Goal: Task Accomplishment & Management: Manage account settings

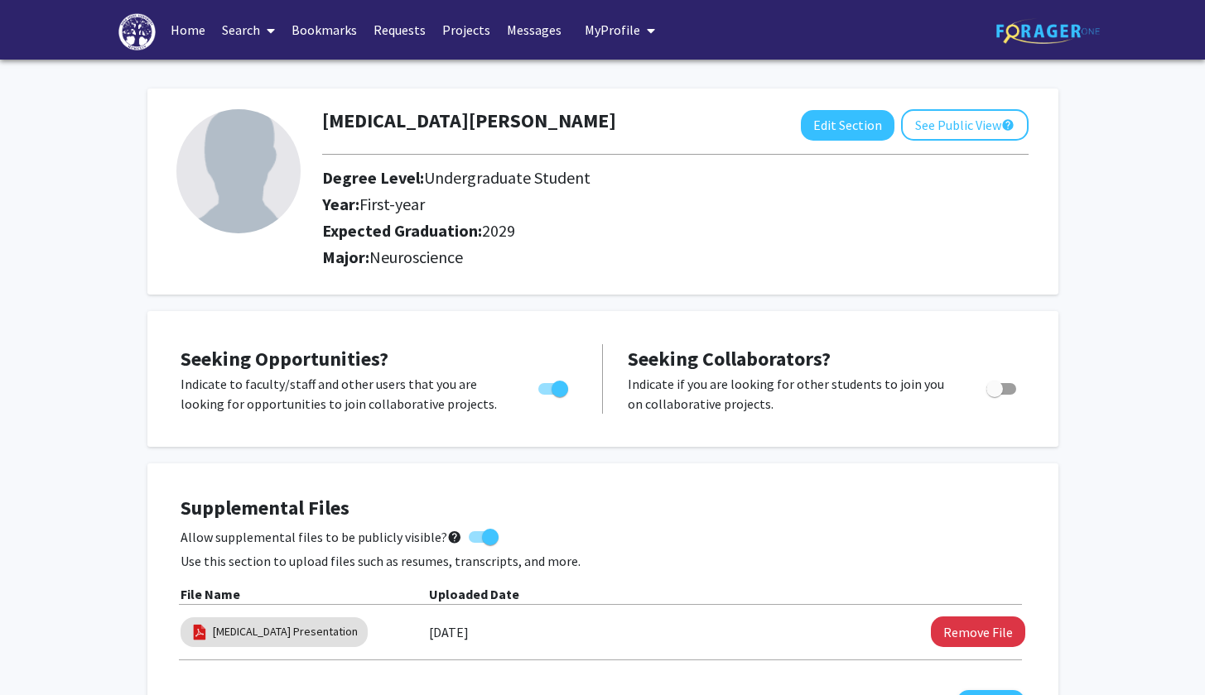
click at [183, 32] on link "Home" at bounding box center [187, 30] width 51 height 58
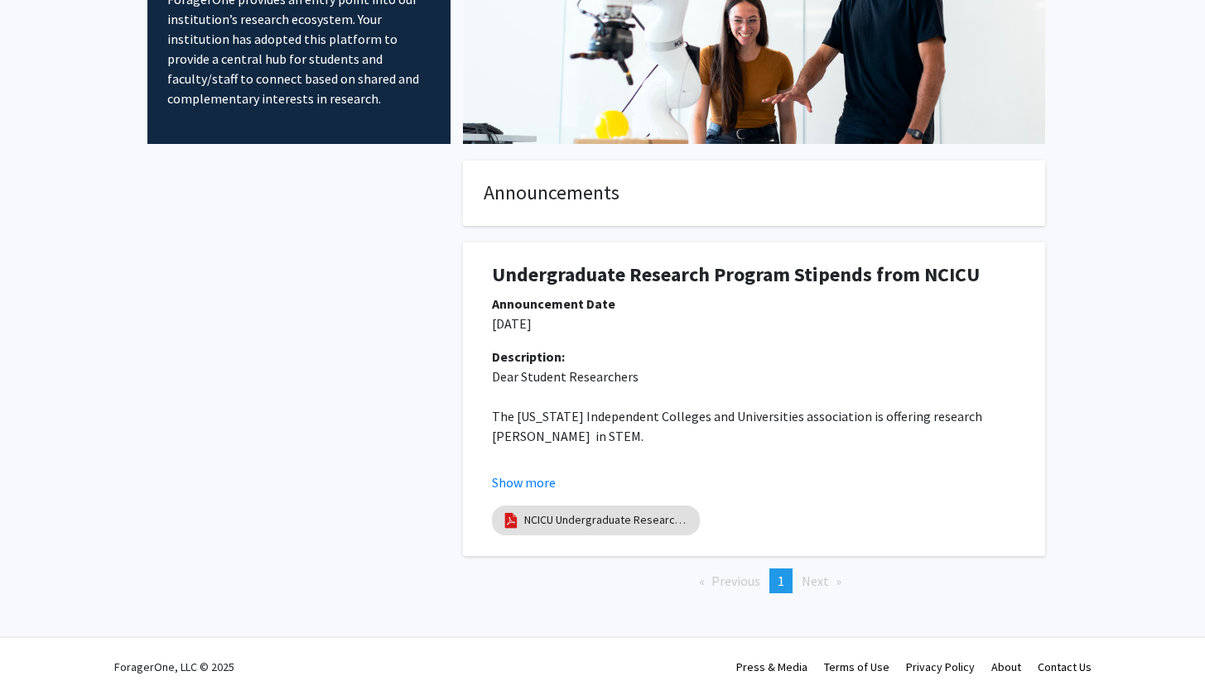
scroll to position [166, 0]
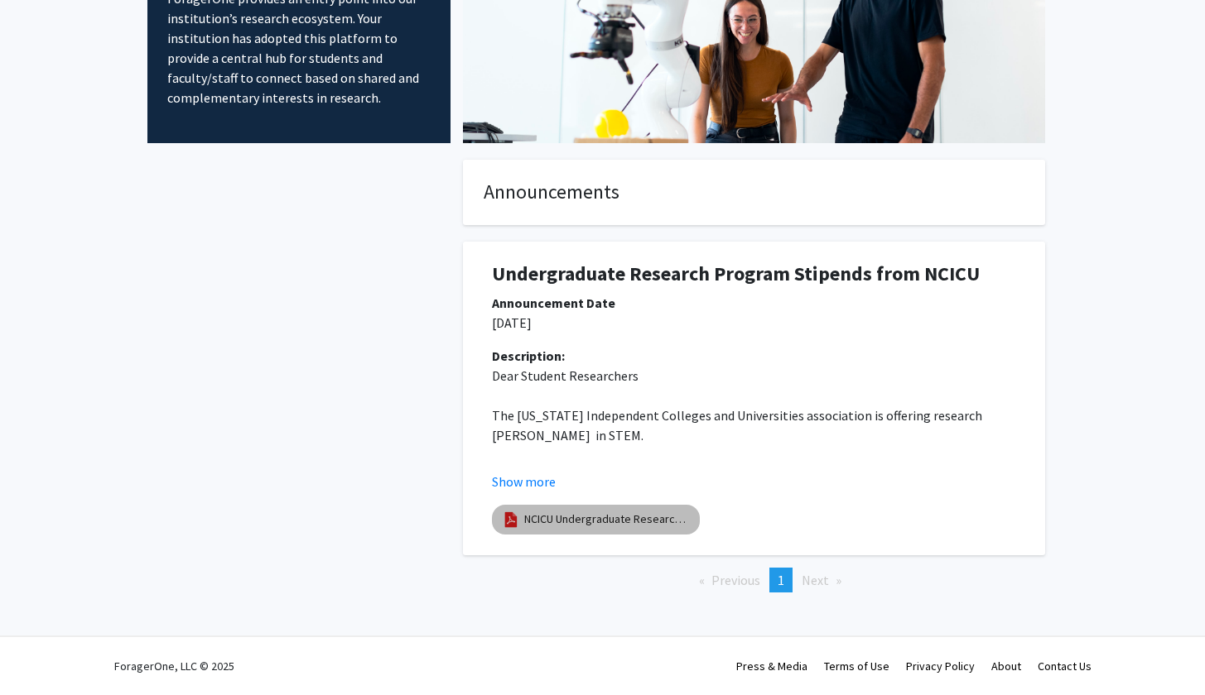
click at [585, 527] on link "NCICU Undergraduate Research Program - Application Form - [DATE]-[DATE]" at bounding box center [607, 519] width 166 height 17
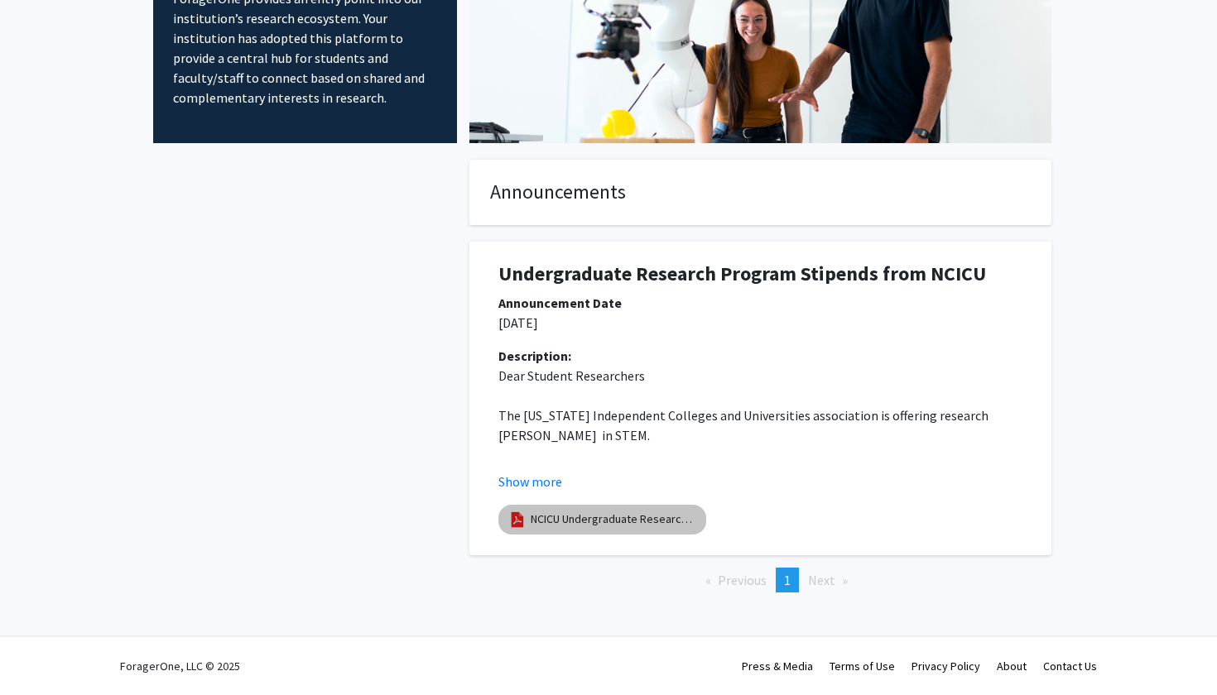
select select "custom"
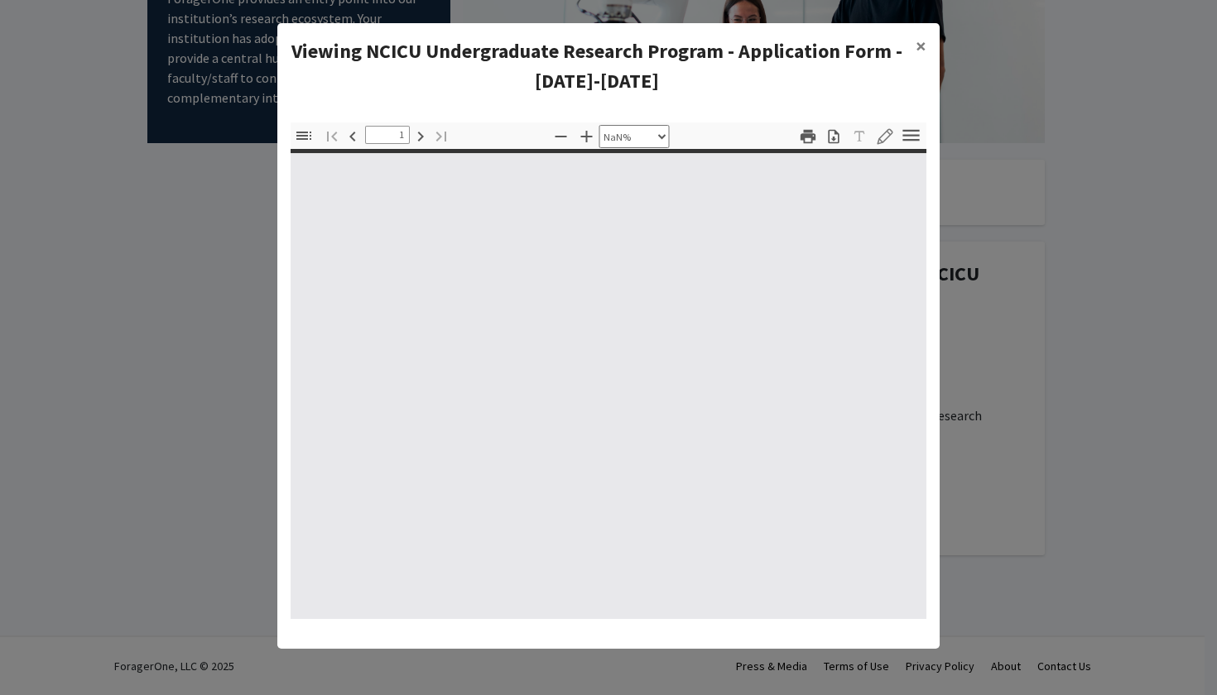
type input "0"
select select "custom"
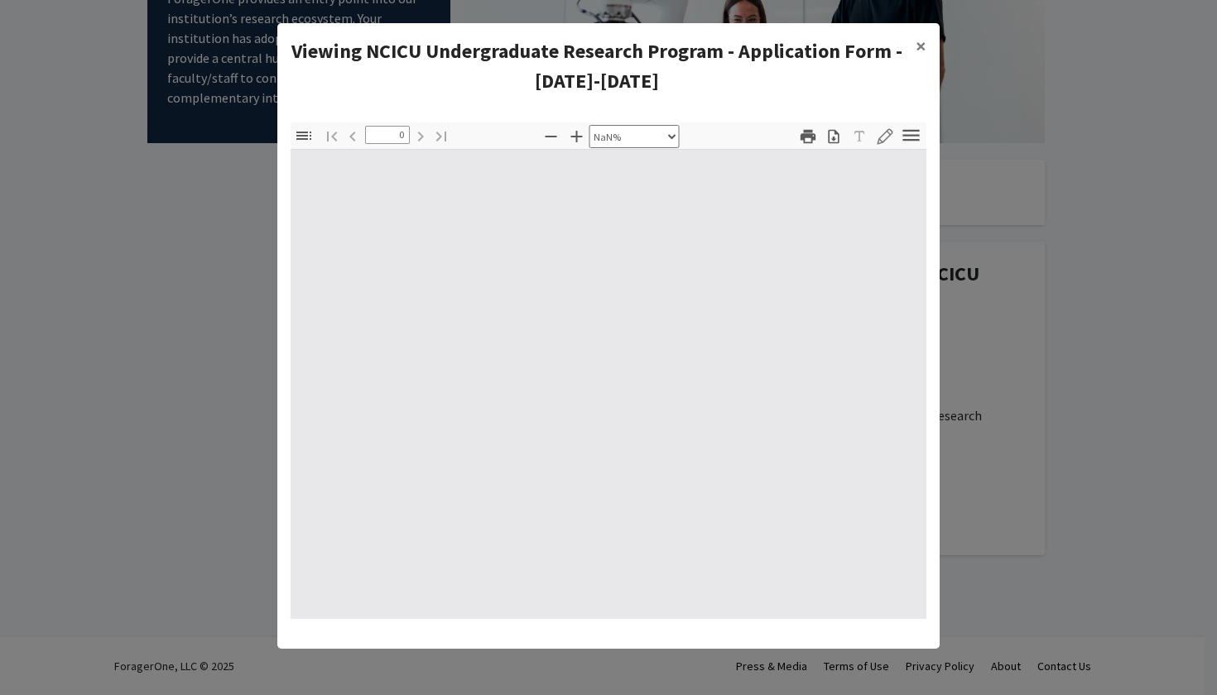
click at [782, 329] on div at bounding box center [609, 384] width 636 height 469
click at [926, 42] on button "×" at bounding box center [920, 46] width 37 height 46
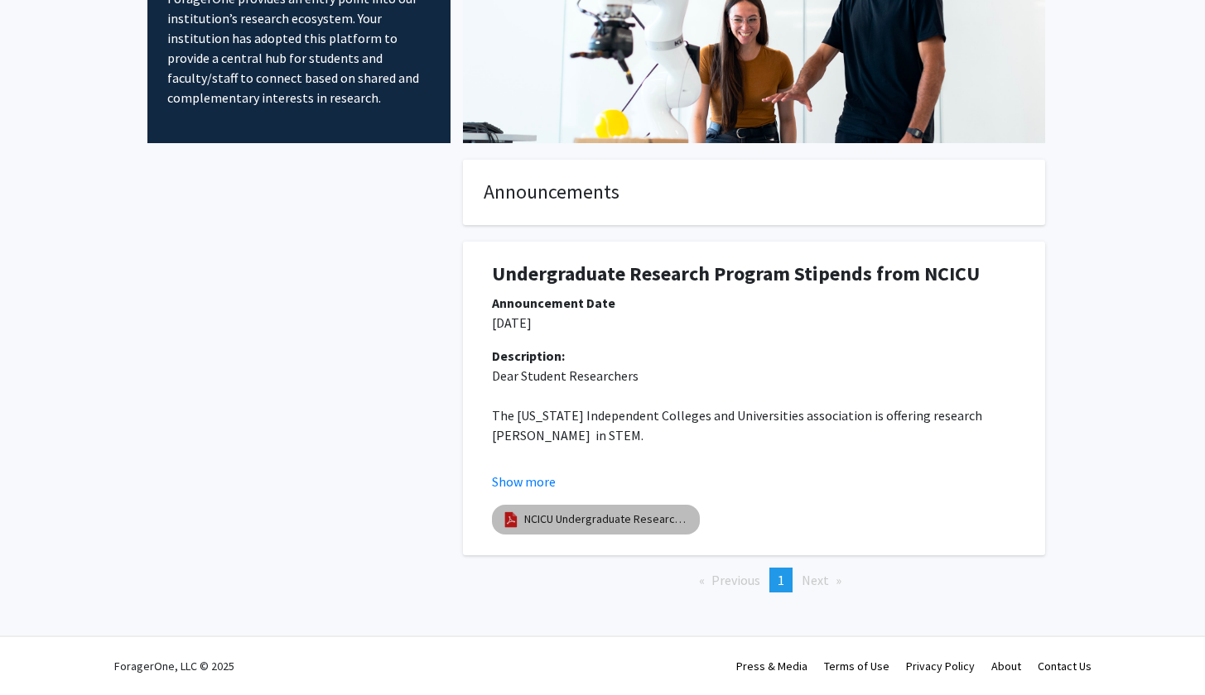
click at [660, 510] on mat-chip "NCICU Undergraduate Research Program - Application Form - [DATE]-[DATE]" at bounding box center [596, 520] width 208 height 30
click at [660, 521] on link "NCICU Undergraduate Research Program - Application Form - [DATE]-[DATE]" at bounding box center [607, 519] width 166 height 17
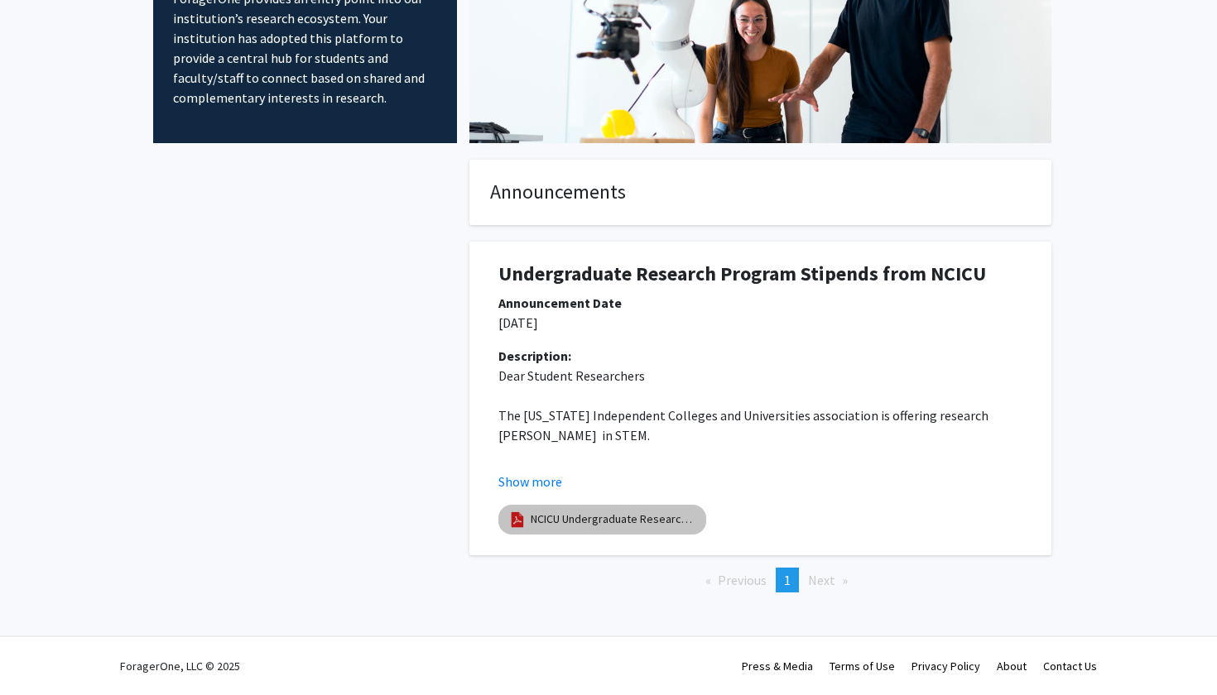
select select "custom"
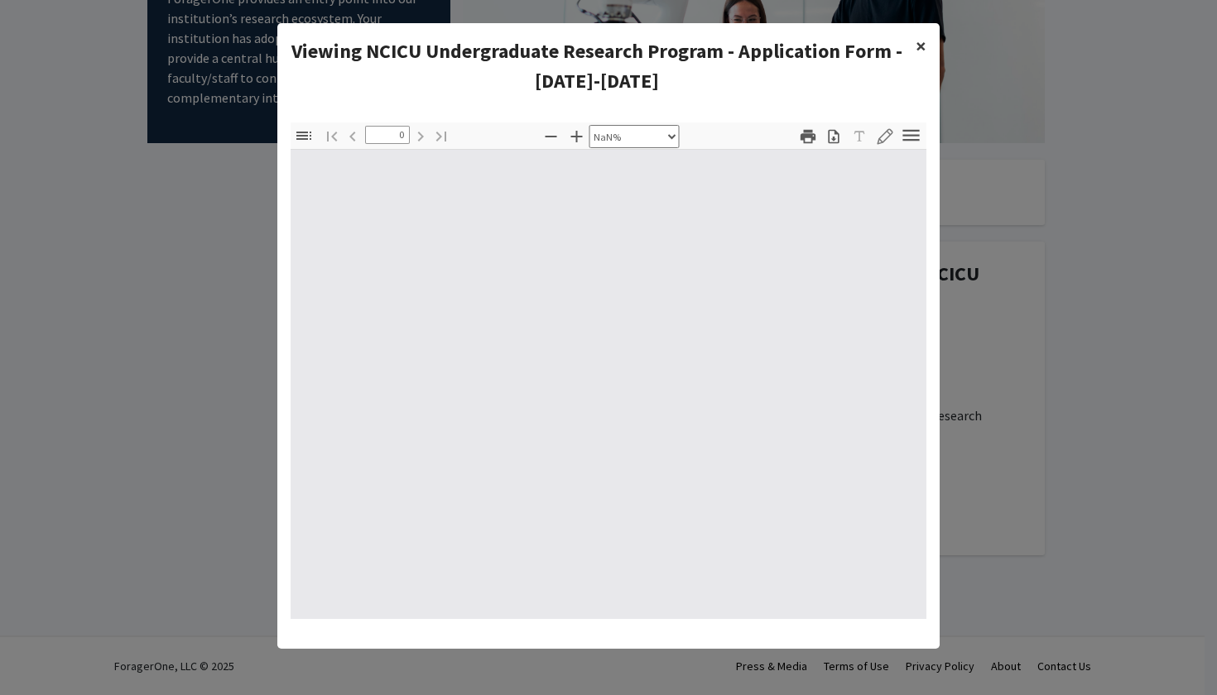
click at [921, 40] on span "×" at bounding box center [921, 46] width 11 height 26
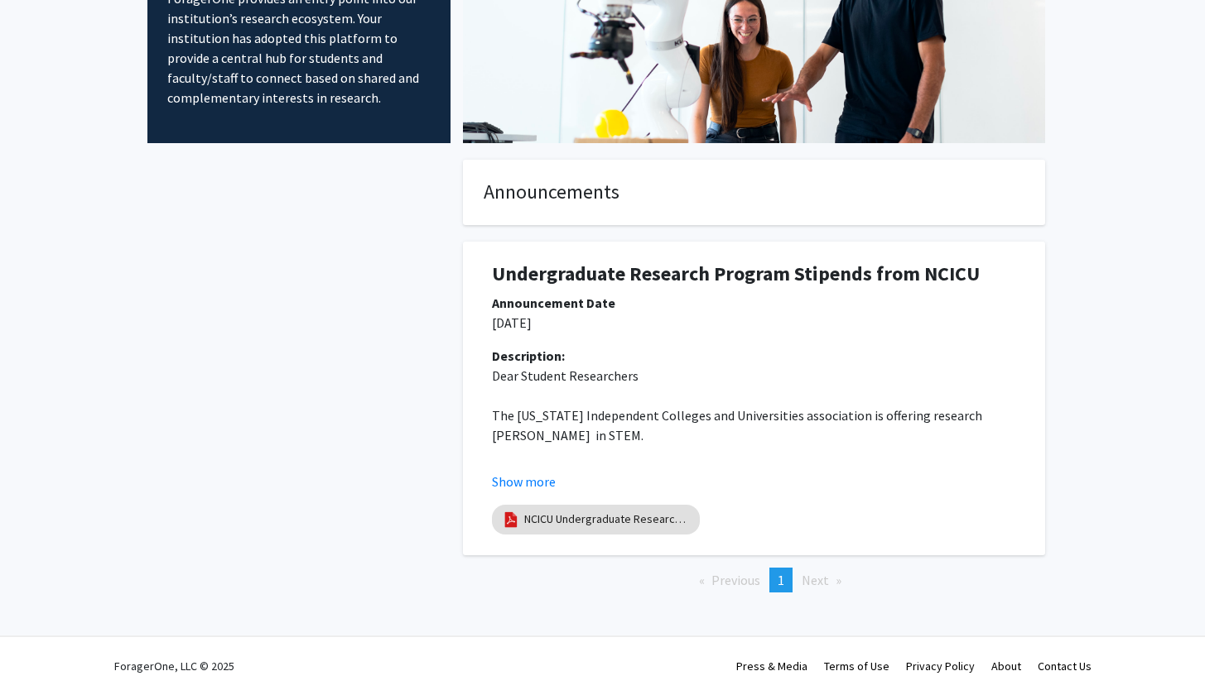
click at [599, 426] on p "The [US_STATE] Independent Colleges and Universities association is offering re…" at bounding box center [754, 426] width 524 height 40
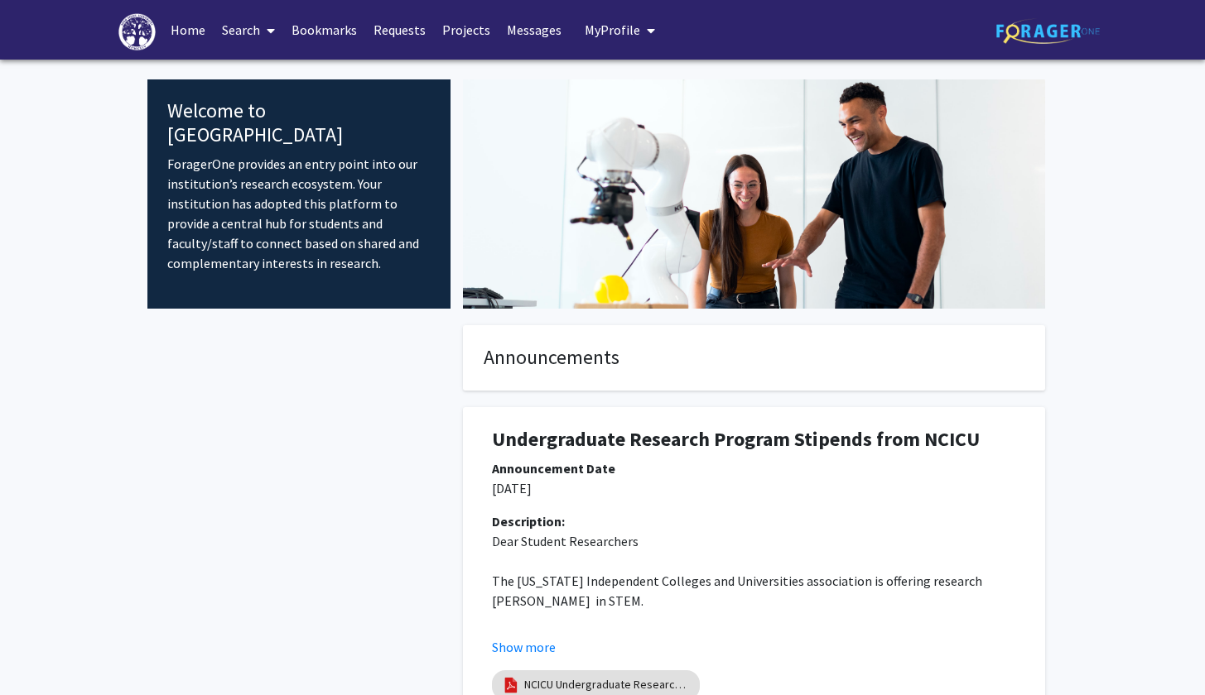
click at [249, 35] on link "Search" at bounding box center [249, 30] width 70 height 58
click at [264, 81] on span "Faculty/Staff" at bounding box center [275, 76] width 122 height 33
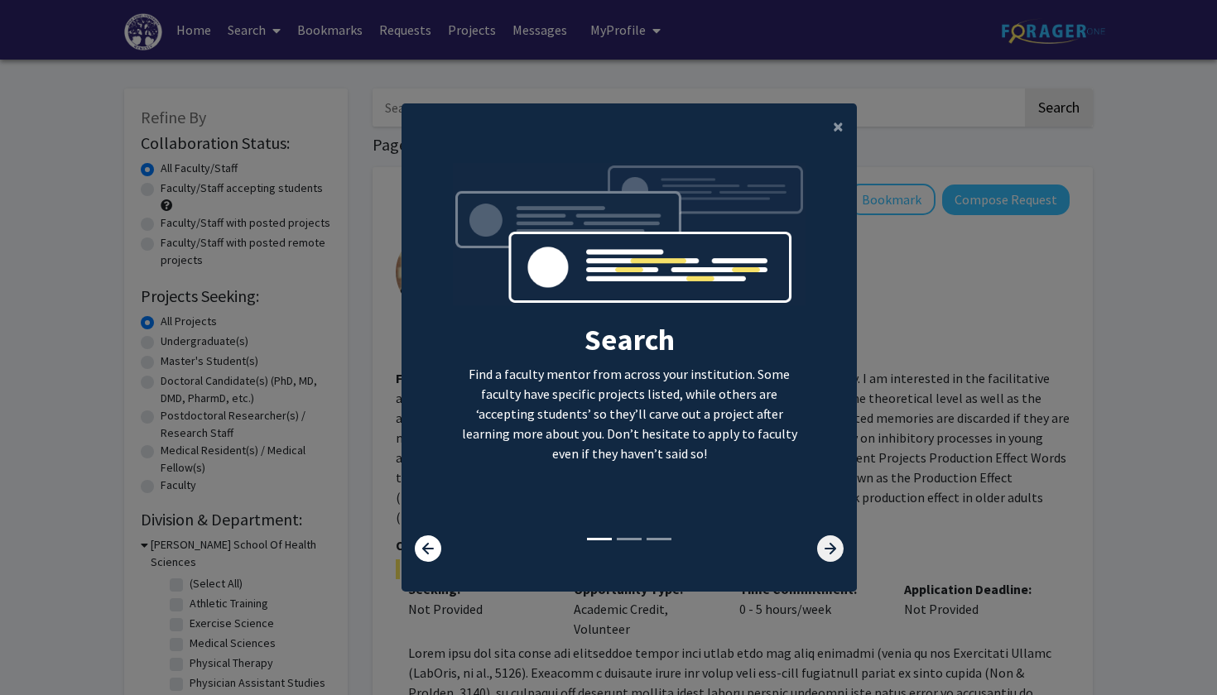
click at [818, 560] on icon at bounding box center [830, 549] width 26 height 26
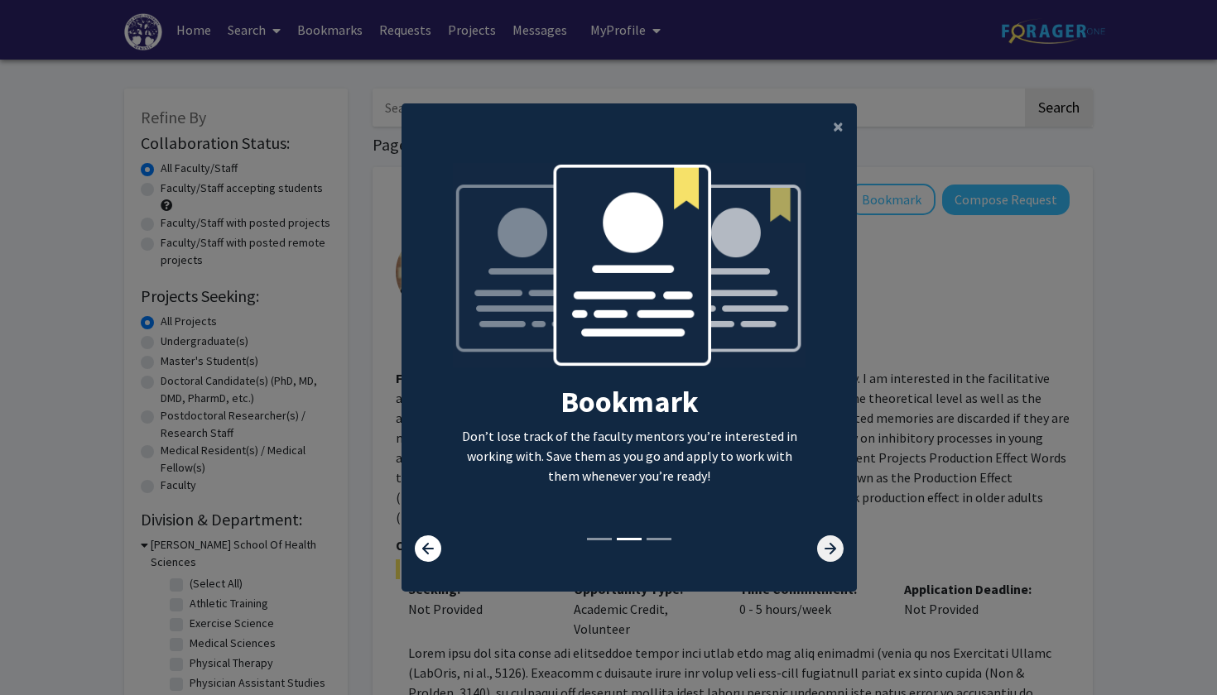
click at [818, 560] on icon at bounding box center [830, 549] width 26 height 26
click at [817, 558] on icon at bounding box center [830, 549] width 26 height 26
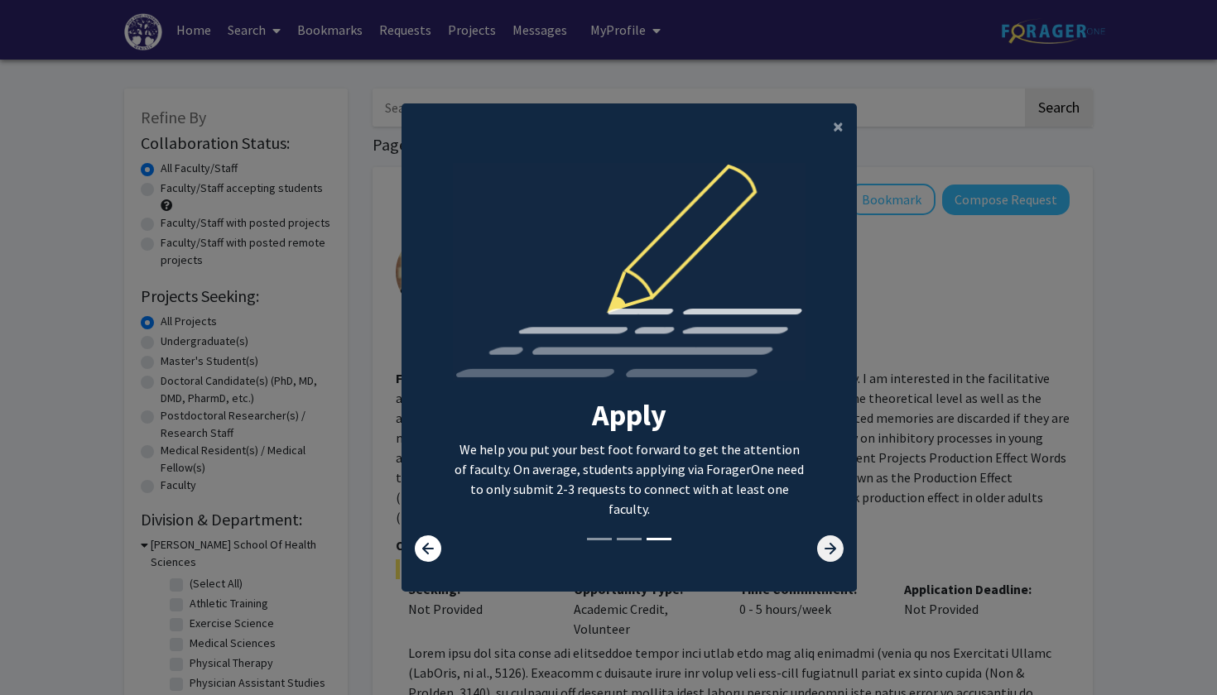
click at [817, 558] on icon at bounding box center [830, 549] width 26 height 26
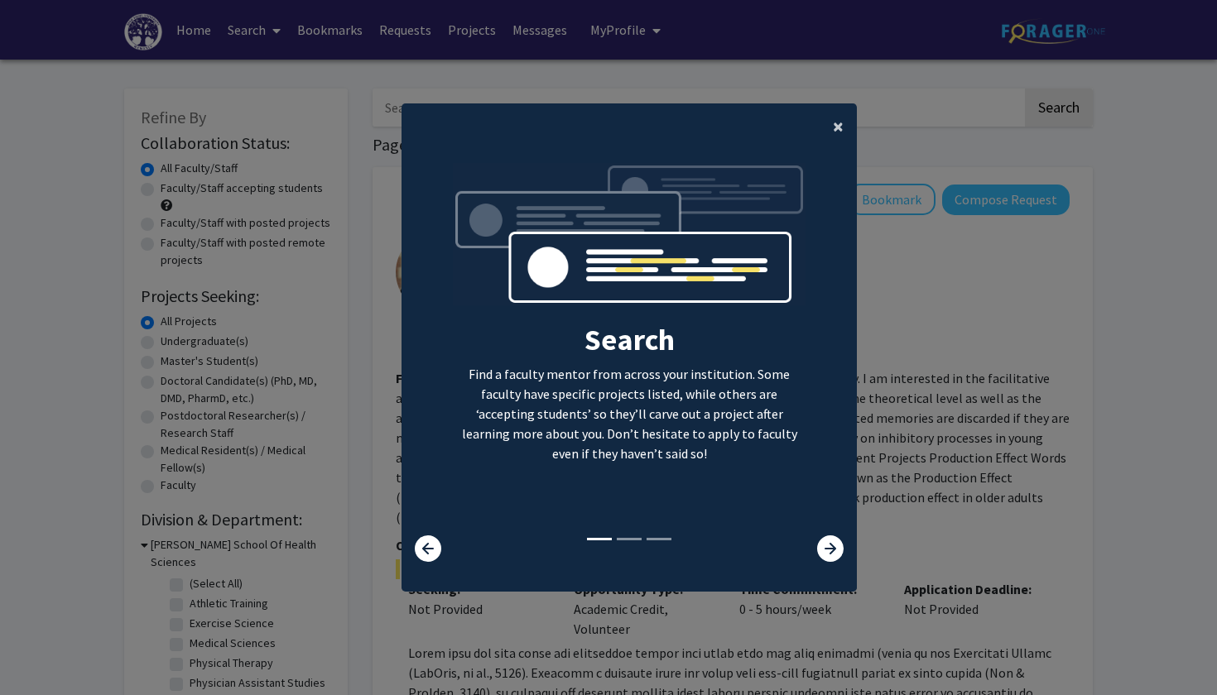
click at [826, 127] on button "×" at bounding box center [838, 126] width 37 height 46
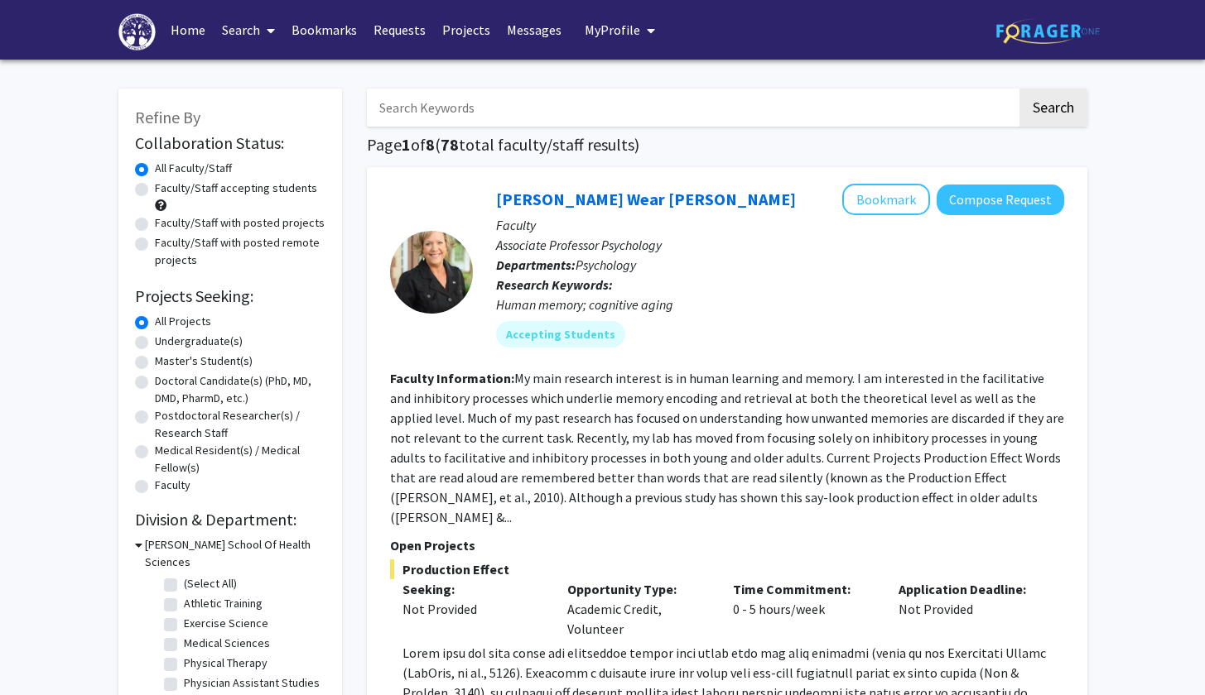
click at [459, 122] on input "Search Keywords" at bounding box center [692, 108] width 650 height 38
type input "kochen"
click at [1051, 110] on button "Search" at bounding box center [1053, 108] width 68 height 38
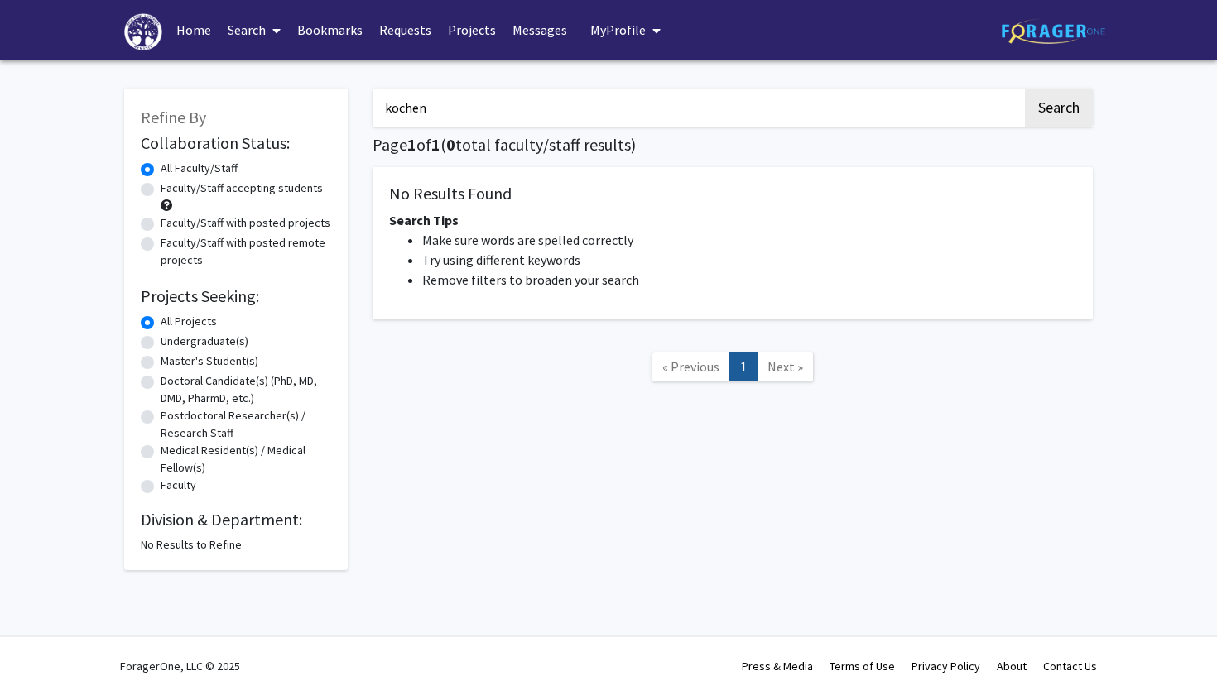
drag, startPoint x: 466, startPoint y: 120, endPoint x: 358, endPoint y: 108, distance: 109.2
click at [358, 108] on div "Refine By Collaboration Status: Collaboration Status All Faculty/Staff Collabor…" at bounding box center [608, 321] width 993 height 498
click at [1058, 110] on button "Search" at bounding box center [1059, 108] width 68 height 38
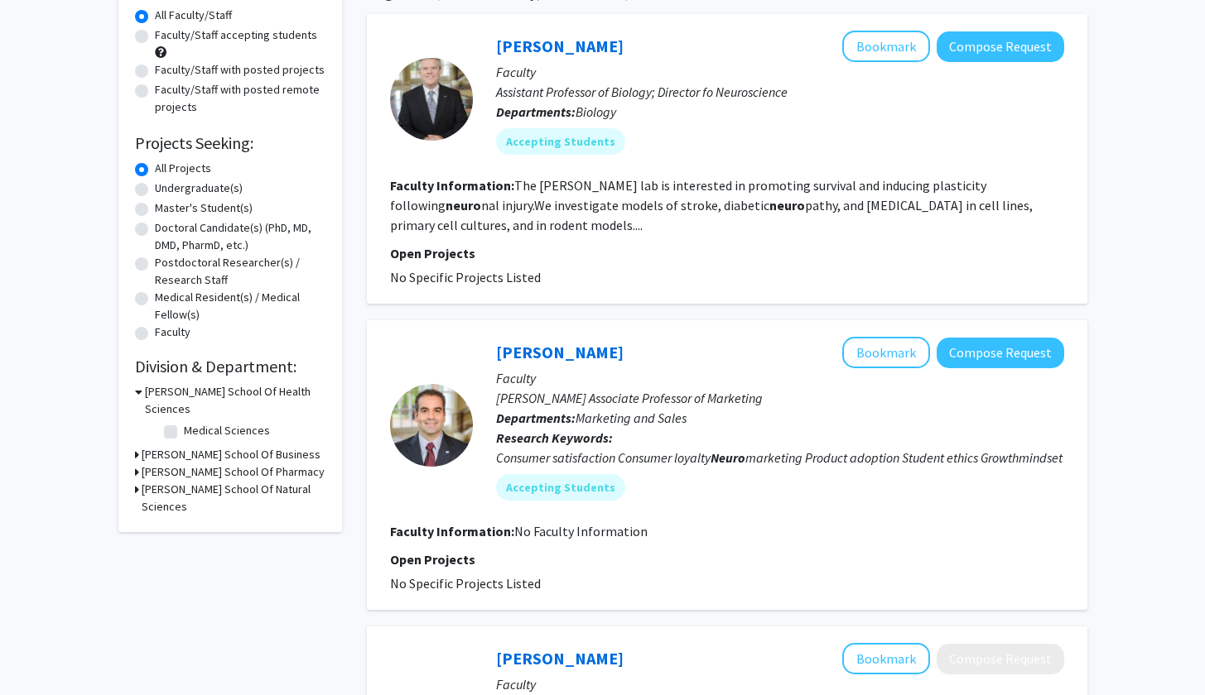
scroll to position [151, 0]
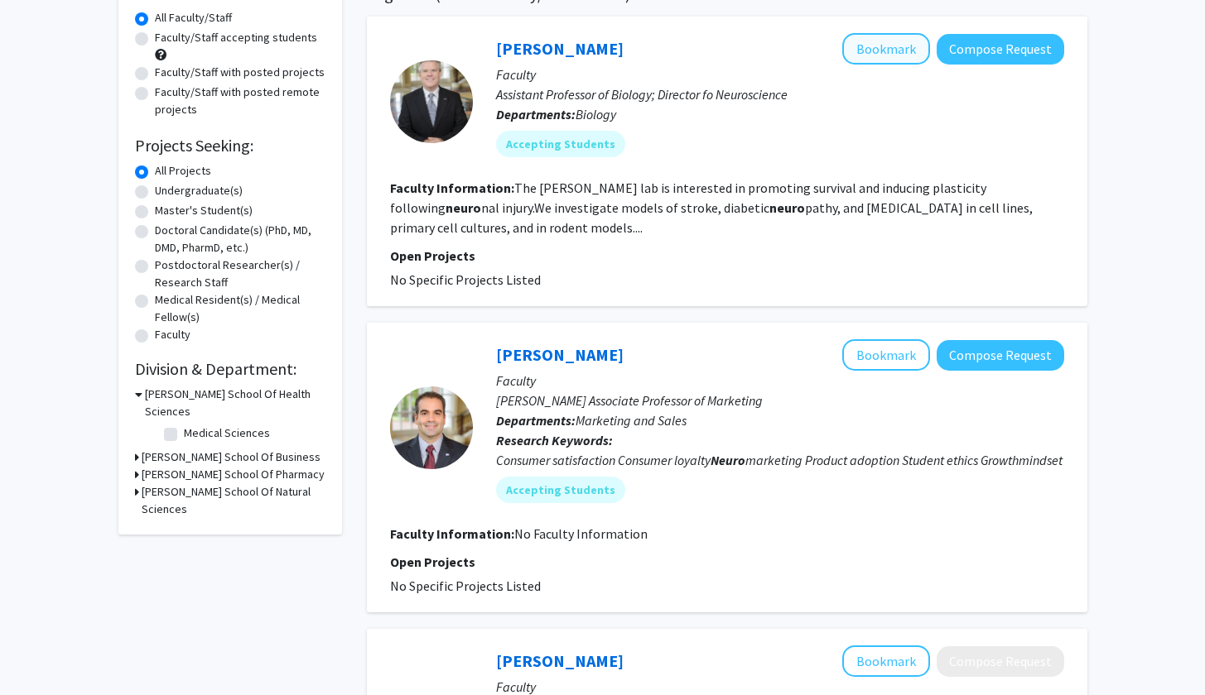
click at [908, 57] on button "Bookmark" at bounding box center [886, 48] width 88 height 31
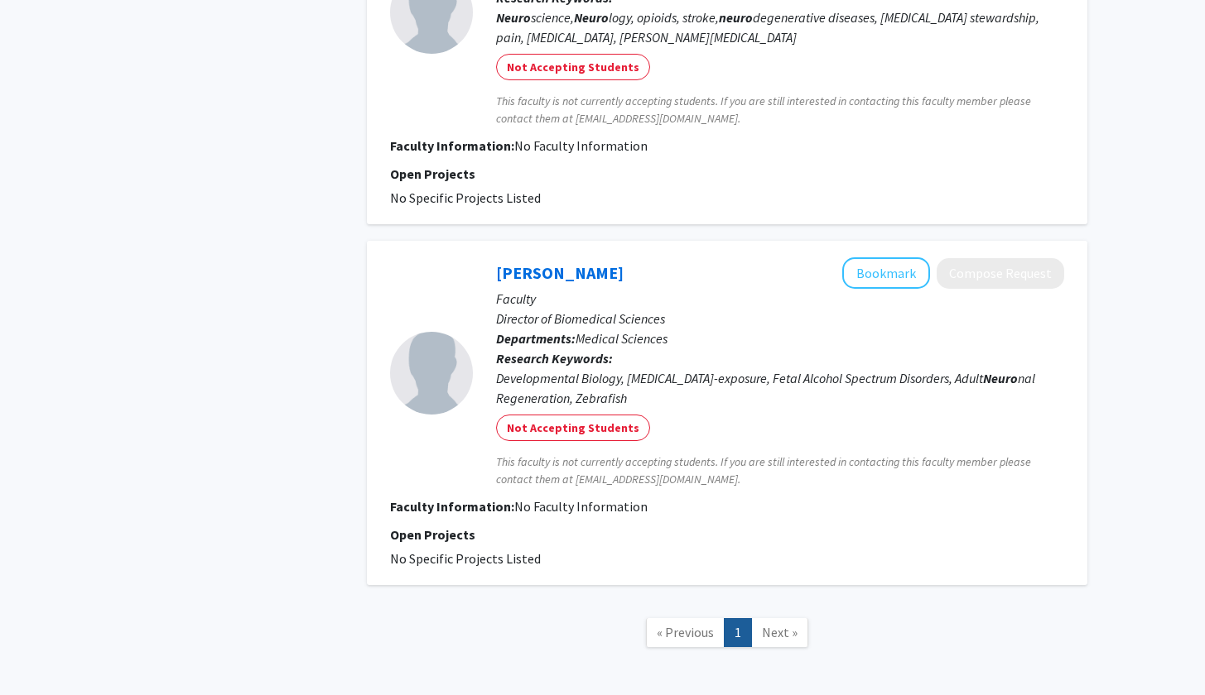
scroll to position [994, 0]
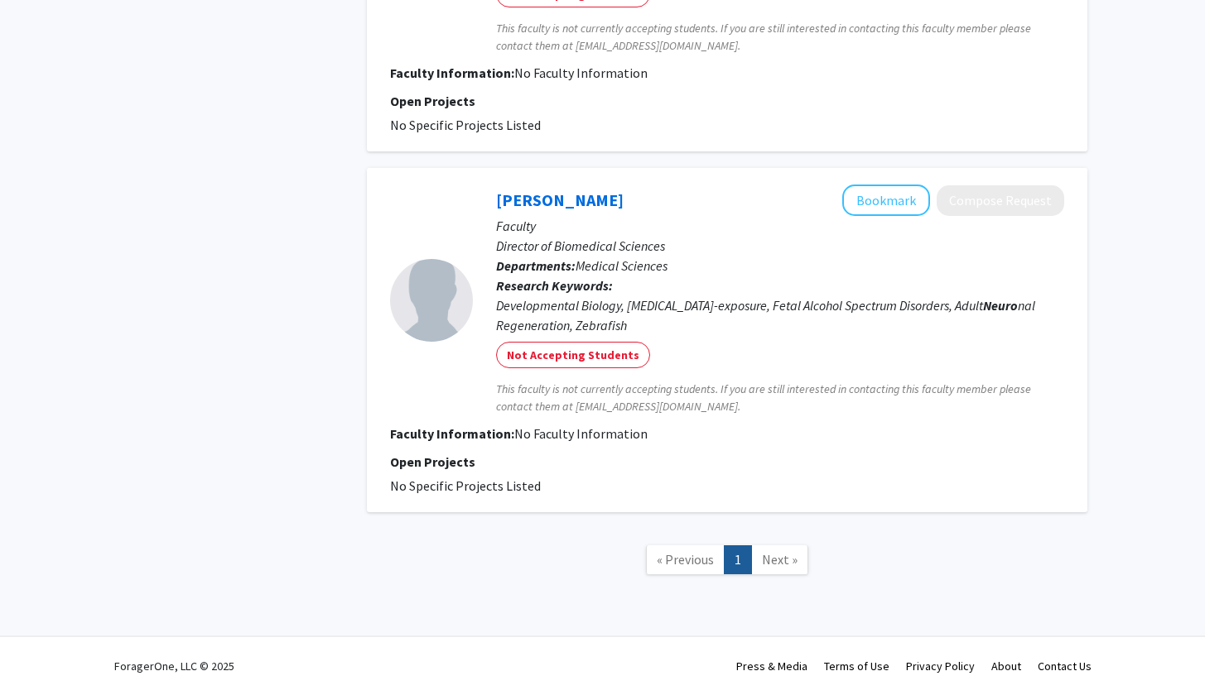
click at [785, 565] on span "Next »" at bounding box center [780, 559] width 36 height 17
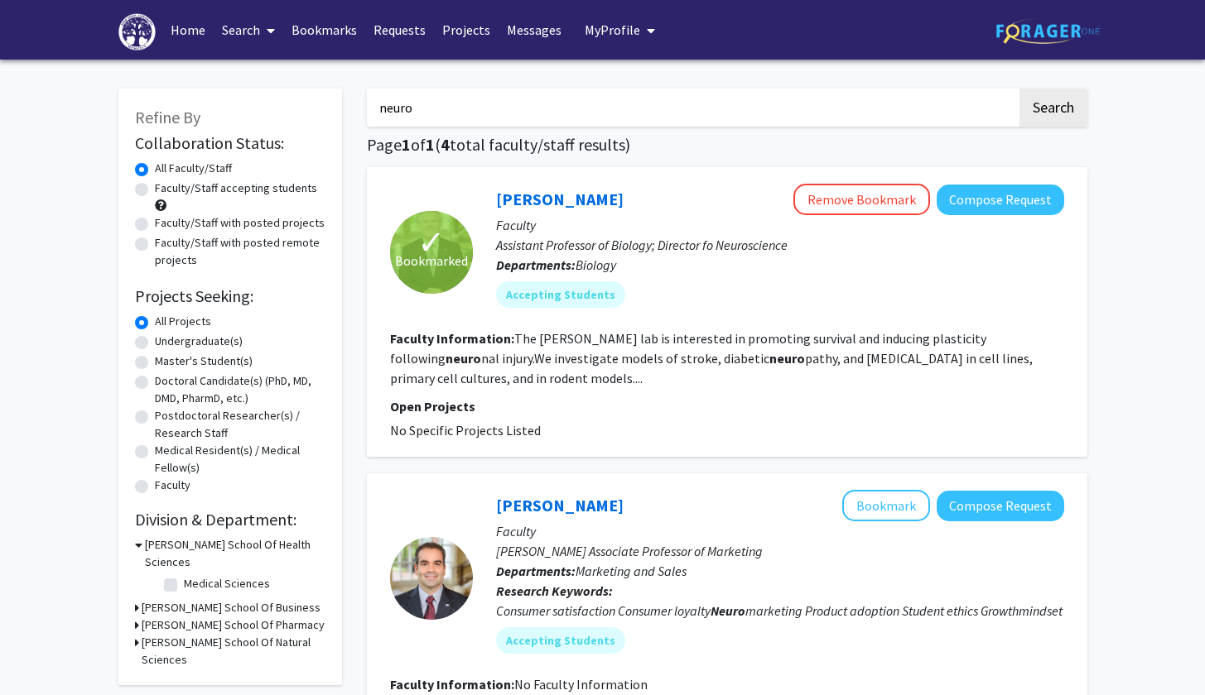
drag, startPoint x: 412, startPoint y: 118, endPoint x: 322, endPoint y: 118, distance: 90.2
type input "n"
type input "bio"
click at [1051, 110] on button "Search" at bounding box center [1053, 108] width 68 height 38
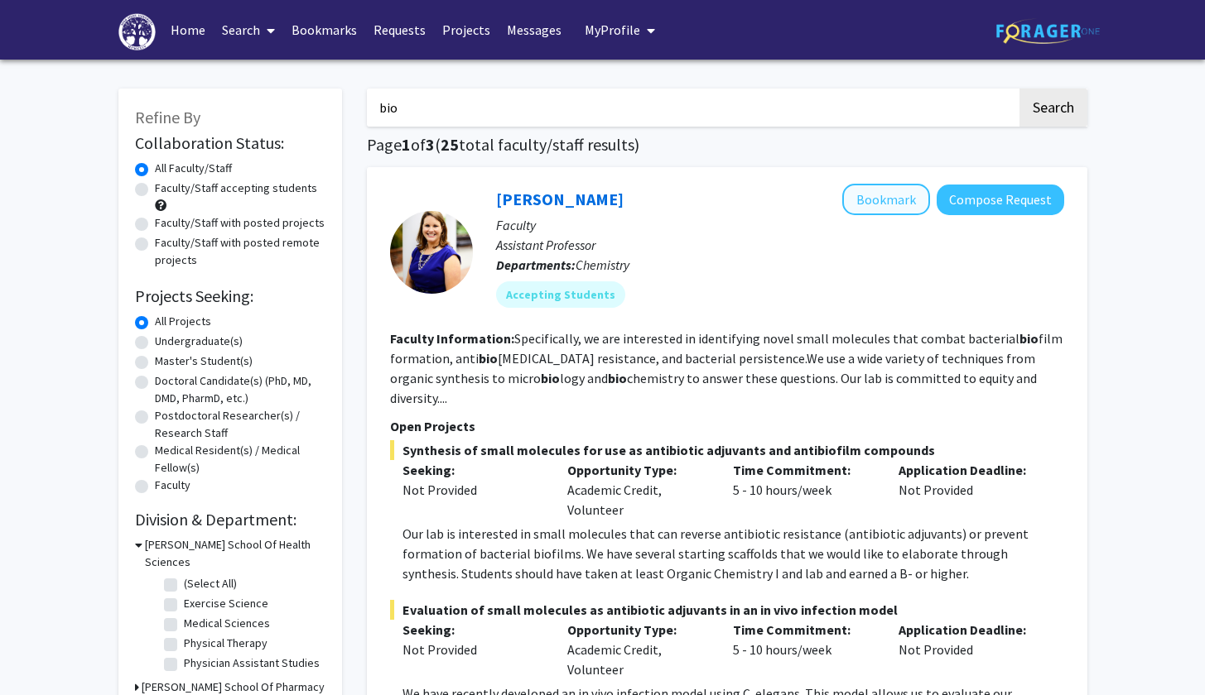
click at [908, 190] on button "Bookmark" at bounding box center [886, 199] width 88 height 31
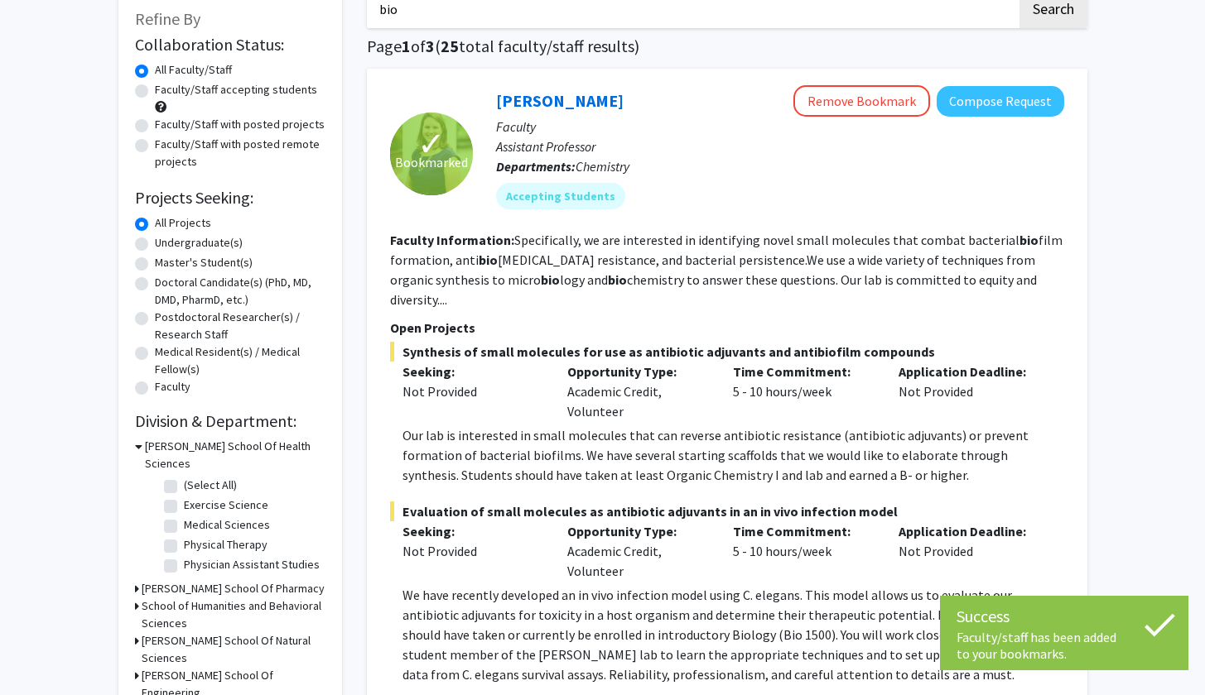
scroll to position [131, 0]
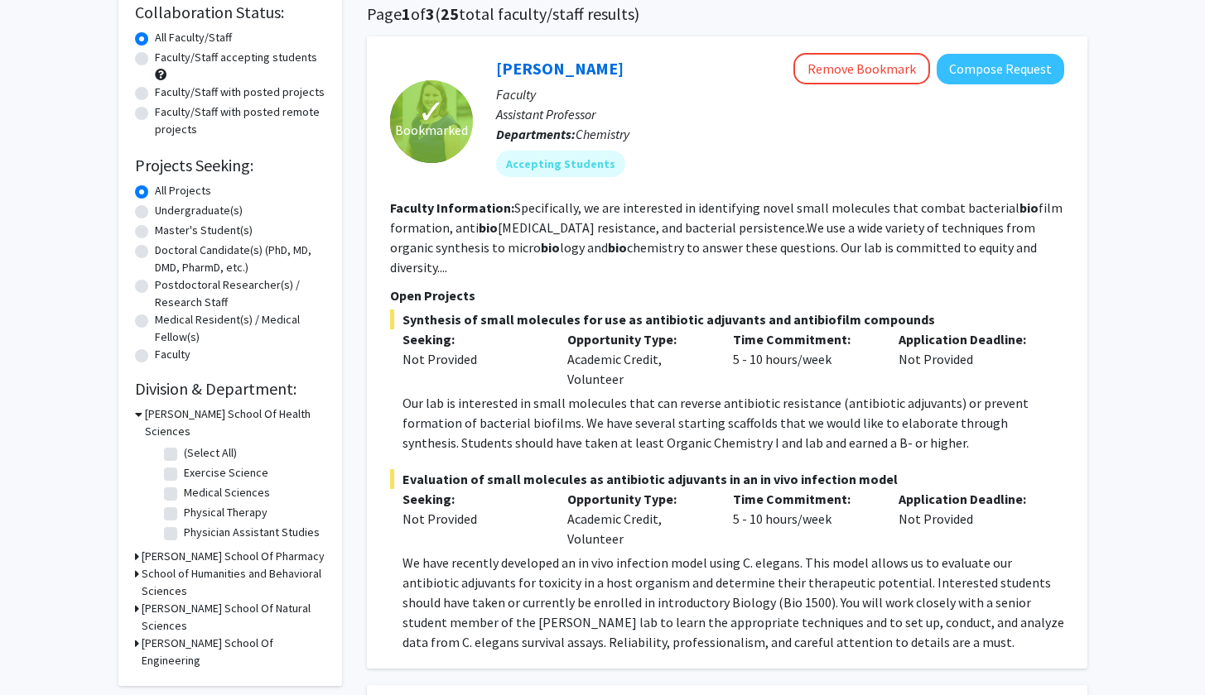
click at [184, 484] on label "Medical Sciences" at bounding box center [227, 492] width 86 height 17
click at [184, 484] on input "Medical Sciences" at bounding box center [189, 489] width 11 height 11
checkbox input "true"
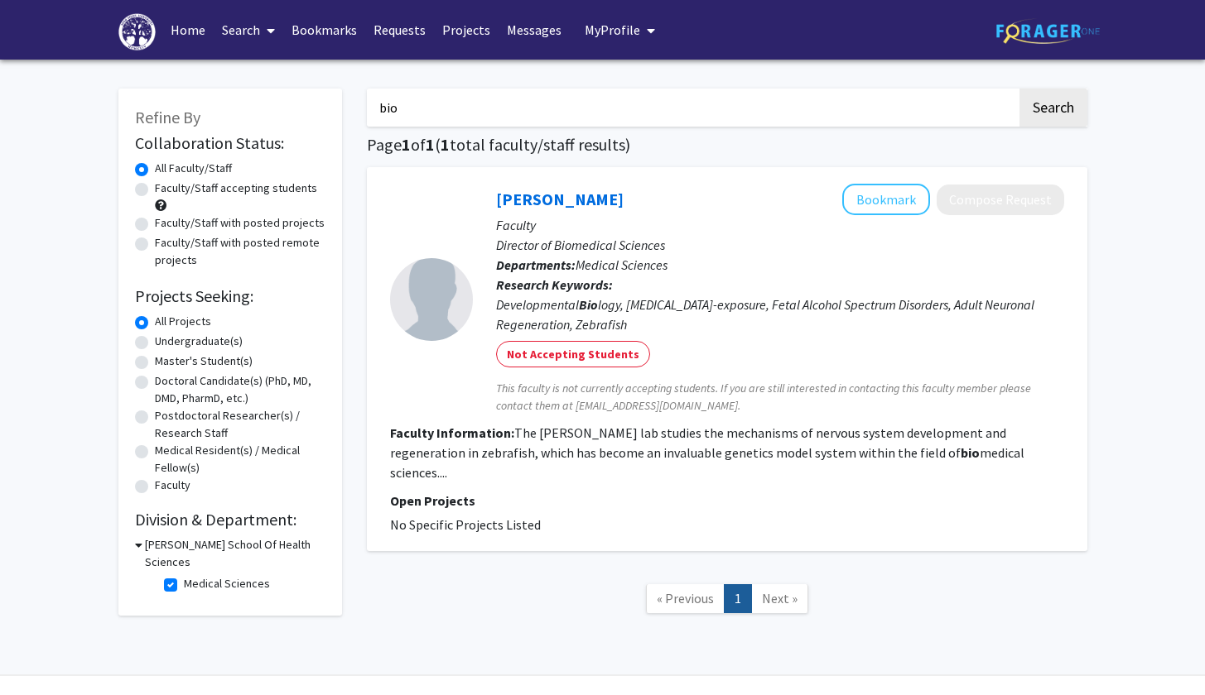
click at [524, 136] on div "bio Search Page 1 of 1 ( 1 total faculty/staff results) [PERSON_NAME] Bookmark …" at bounding box center [726, 359] width 745 height 575
drag, startPoint x: 520, startPoint y: 124, endPoint x: 349, endPoint y: 115, distance: 170.8
click at [349, 115] on div "Refine By Collaboration Status: Collaboration Status All Faculty/Staff Collabor…" at bounding box center [602, 359] width 993 height 575
click at [1051, 110] on button "Search" at bounding box center [1053, 108] width 68 height 38
checkbox input "false"
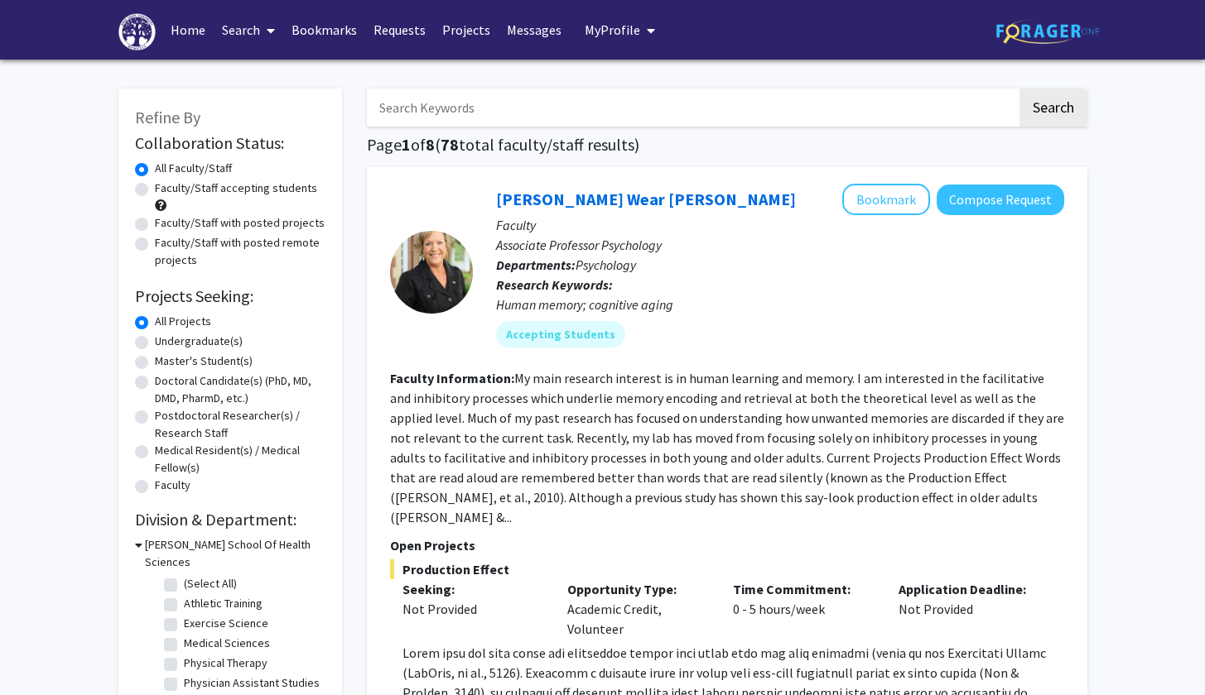
click at [184, 635] on label "Medical Sciences" at bounding box center [227, 643] width 86 height 17
click at [184, 635] on input "Medical Sciences" at bounding box center [189, 640] width 11 height 11
checkbox input "true"
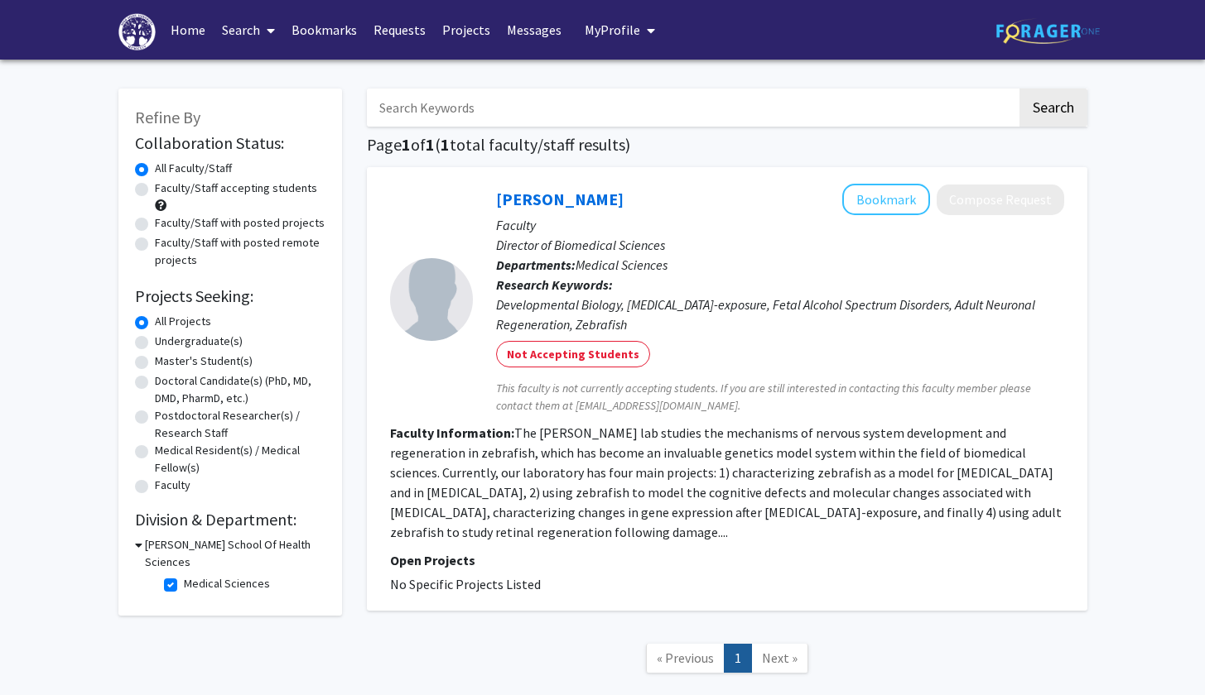
click at [184, 575] on label "Medical Sciences" at bounding box center [227, 583] width 86 height 17
click at [184, 575] on input "Medical Sciences" at bounding box center [189, 580] width 11 height 11
checkbox input "false"
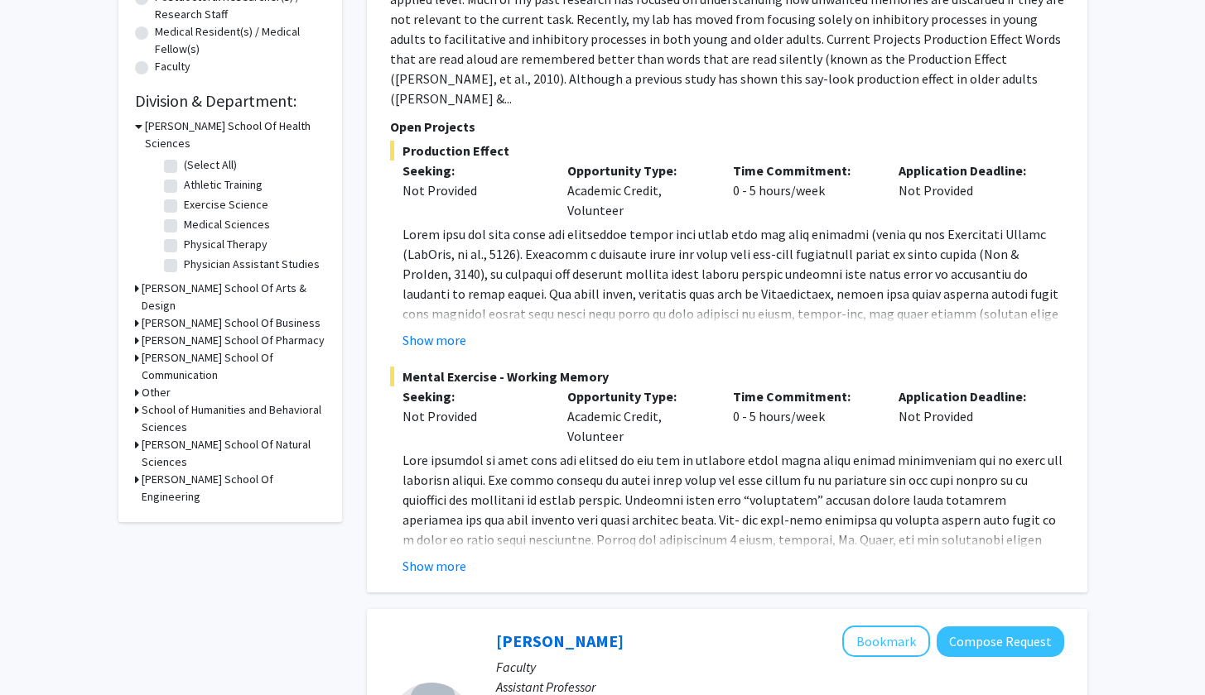
scroll to position [435, 0]
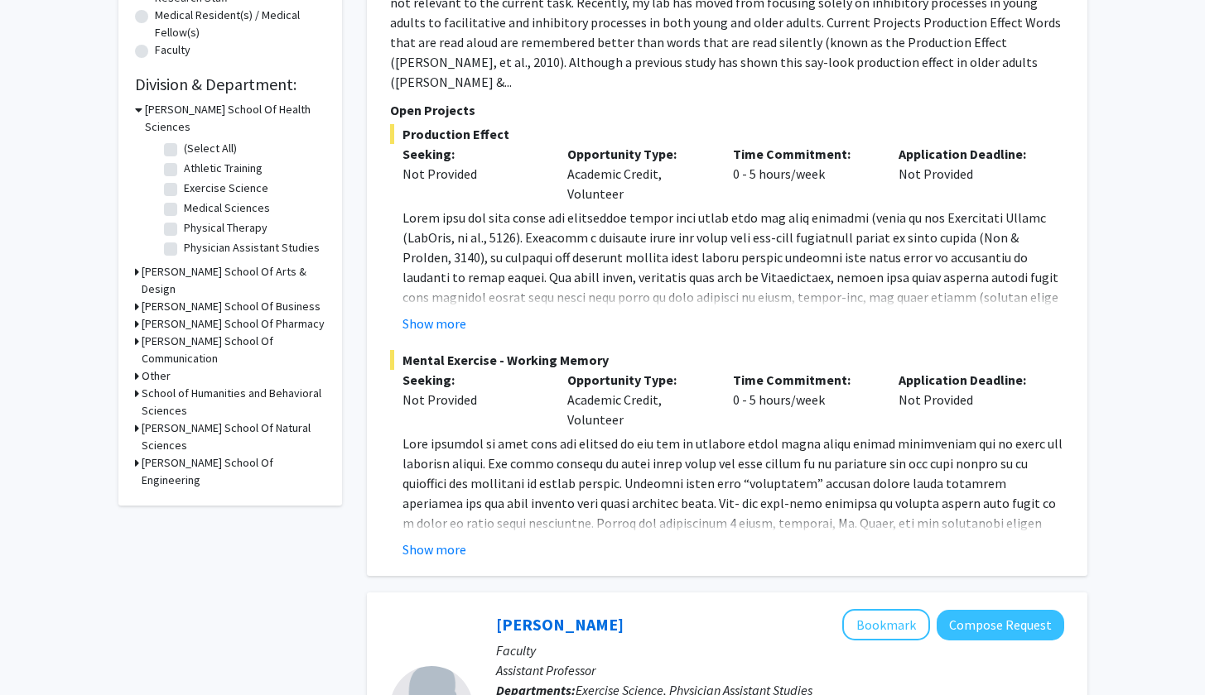
click at [142, 420] on h3 "[PERSON_NAME] School Of Natural Sciences" at bounding box center [234, 437] width 184 height 35
click at [184, 459] on label "(Select All)" at bounding box center [210, 467] width 53 height 17
click at [184, 459] on input "(Select All)" at bounding box center [189, 464] width 11 height 11
checkbox input "true"
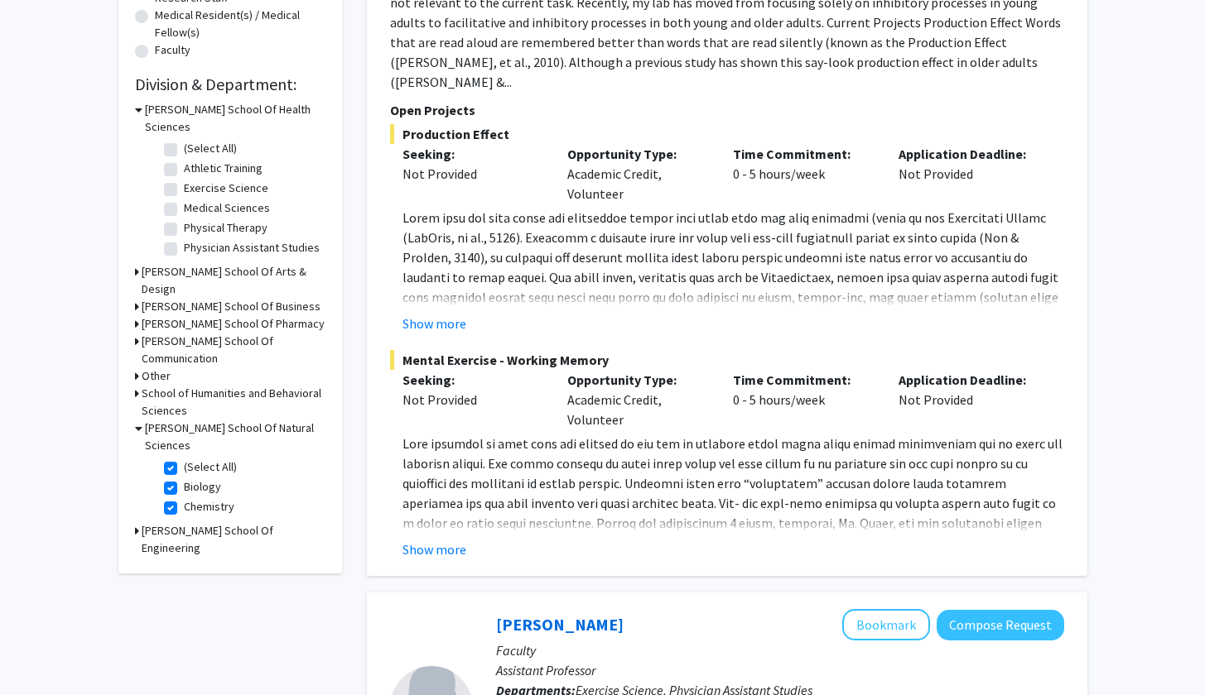
checkbox input "true"
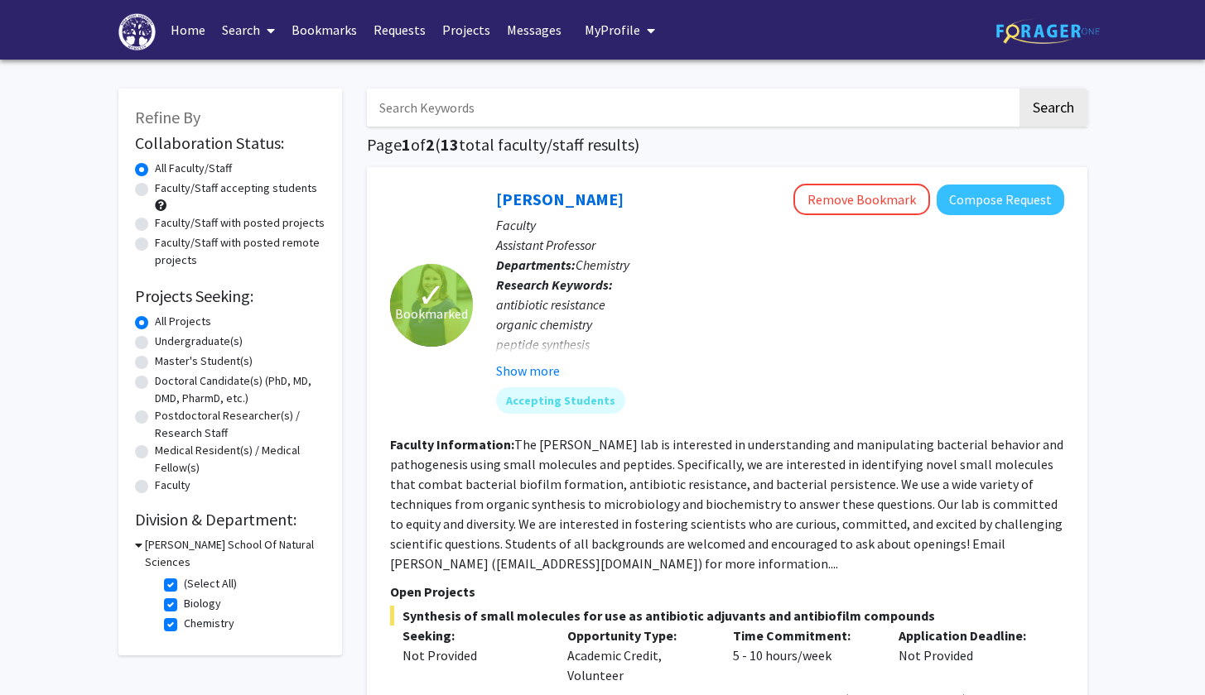
click at [517, 117] on input "Search Keywords" at bounding box center [692, 108] width 650 height 38
type input "desigb"
click at [1051, 110] on button "Search" at bounding box center [1053, 108] width 68 height 38
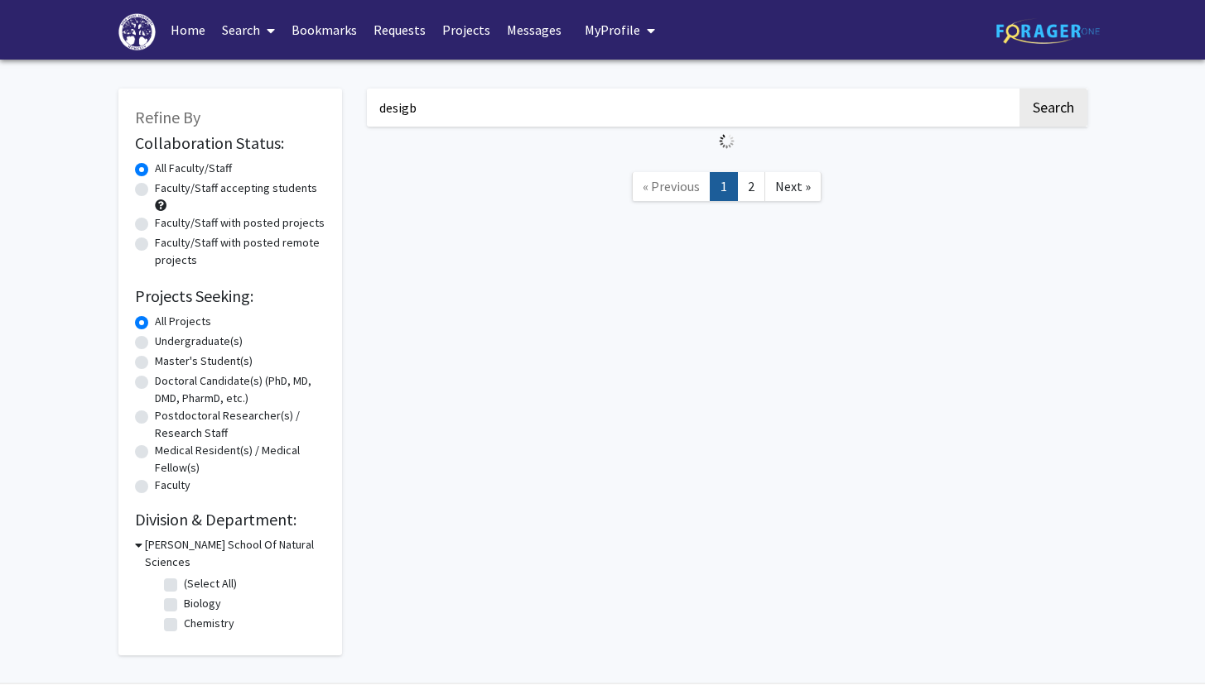
checkbox input "false"
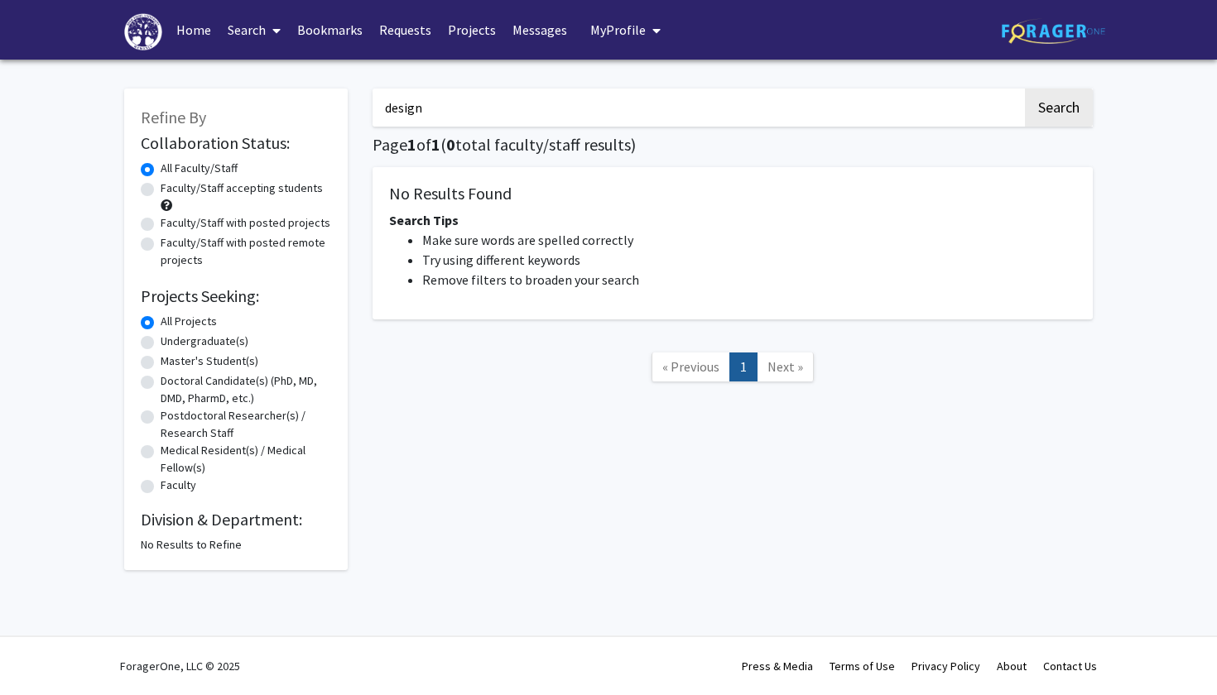
drag, startPoint x: 369, startPoint y: 131, endPoint x: 460, endPoint y: 106, distance: 94.4
click at [460, 106] on input "design" at bounding box center [698, 108] width 650 height 38
type input "design"
click at [1058, 110] on button "Search" at bounding box center [1059, 108] width 68 height 38
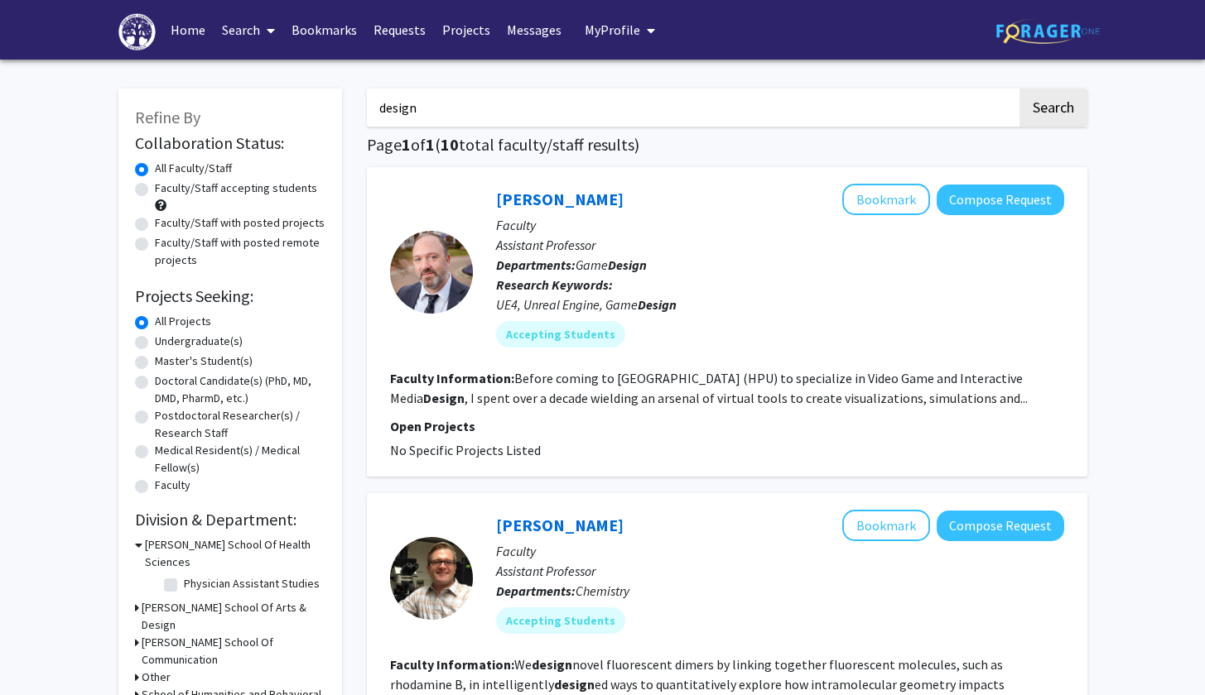
drag, startPoint x: 493, startPoint y: 119, endPoint x: 218, endPoint y: 98, distance: 276.5
drag, startPoint x: 1187, startPoint y: 37, endPoint x: 1187, endPoint y: 48, distance: 10.8
click at [1187, 48] on div "Skip navigation Home Search Bookmarks Requests Projects Messages My Profile [ME…" at bounding box center [602, 30] width 1205 height 60
click at [457, 31] on link "Projects" at bounding box center [466, 30] width 65 height 58
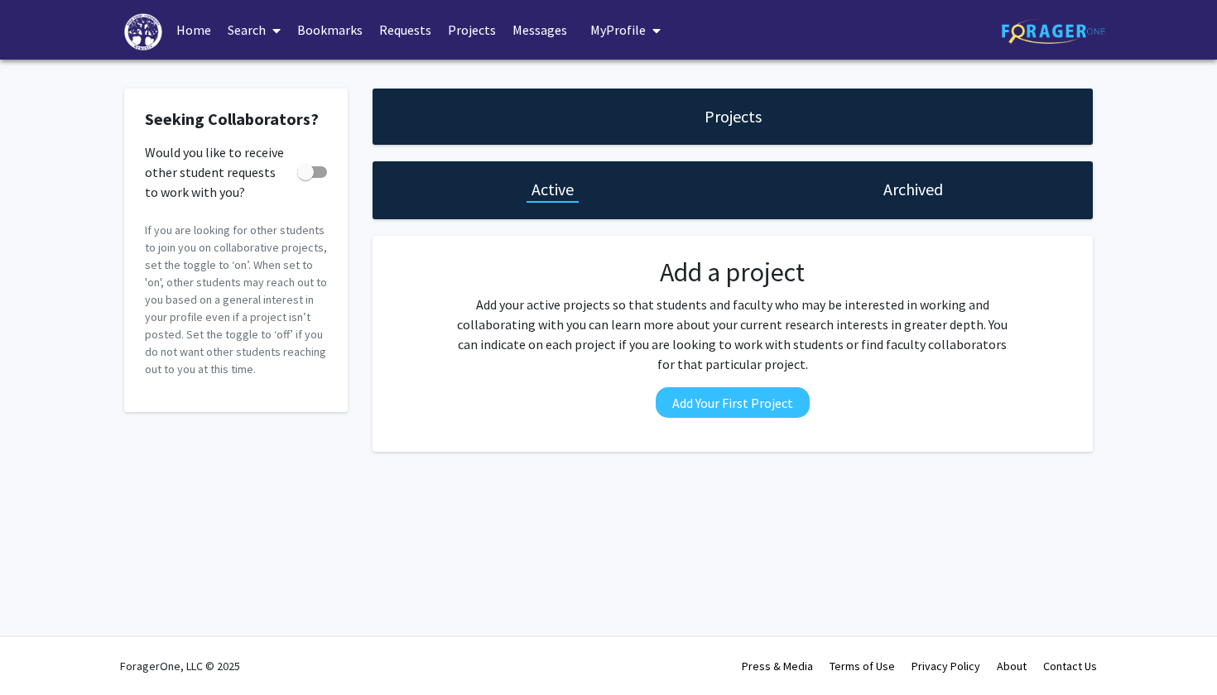
click at [866, 190] on div "Archived" at bounding box center [913, 190] width 360 height 58
click at [546, 32] on link "Messages" at bounding box center [539, 30] width 71 height 58
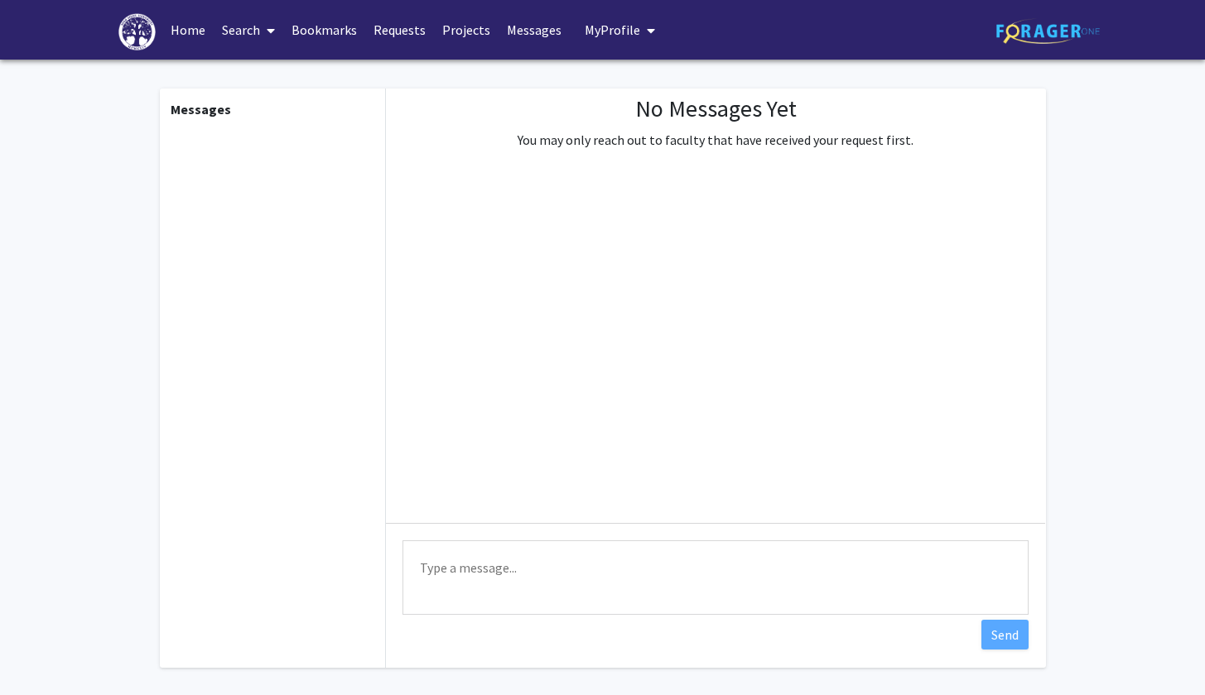
click at [599, 39] on button "My Profile" at bounding box center [620, 30] width 80 height 60
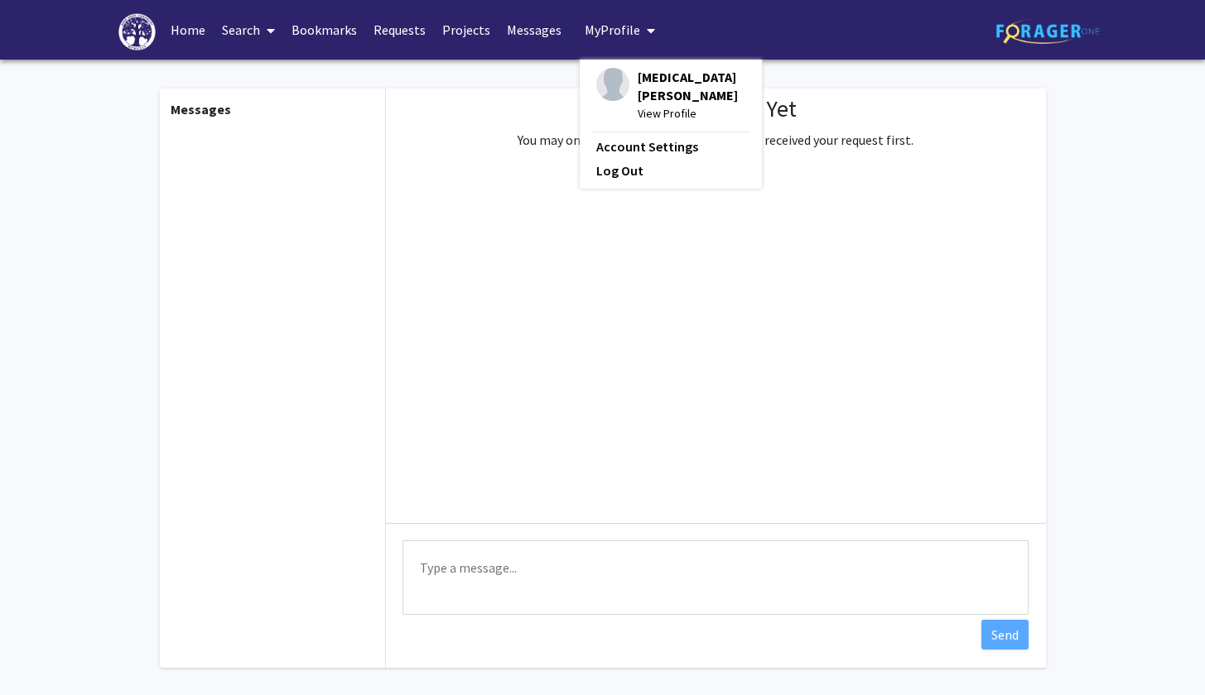
click at [621, 87] on div "[MEDICAL_DATA][PERSON_NAME] View Profile" at bounding box center [670, 95] width 149 height 55
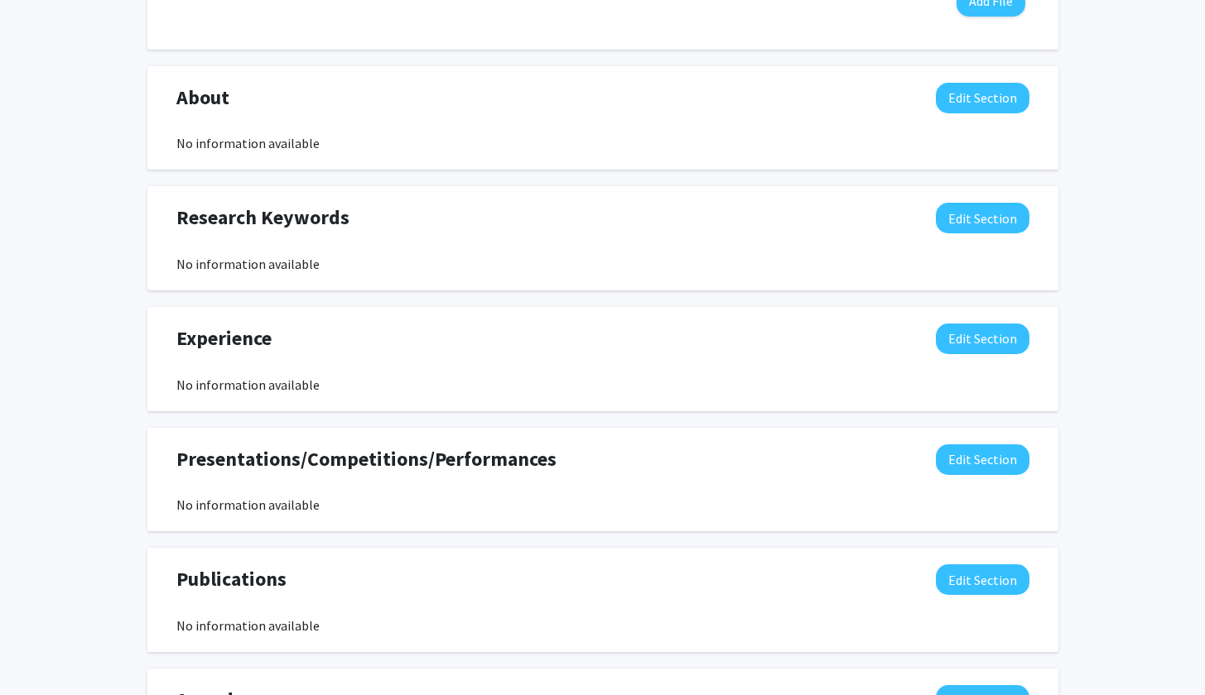
scroll to position [709, 0]
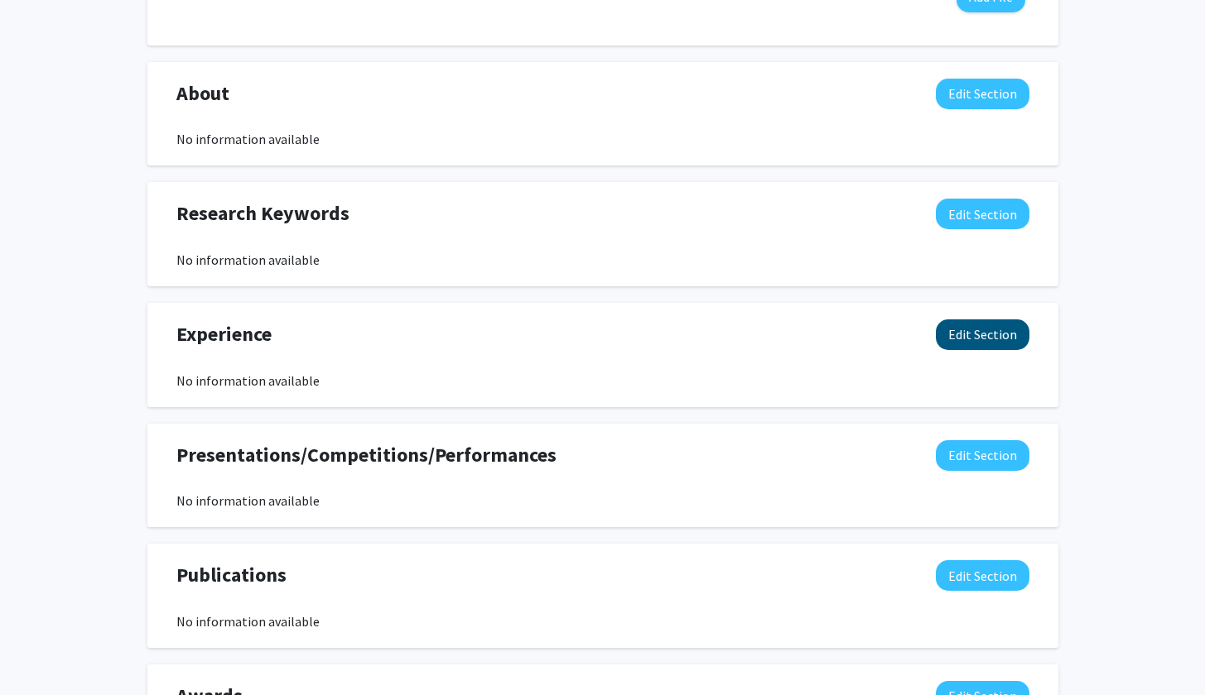
click at [971, 334] on button "Edit Section" at bounding box center [982, 335] width 94 height 31
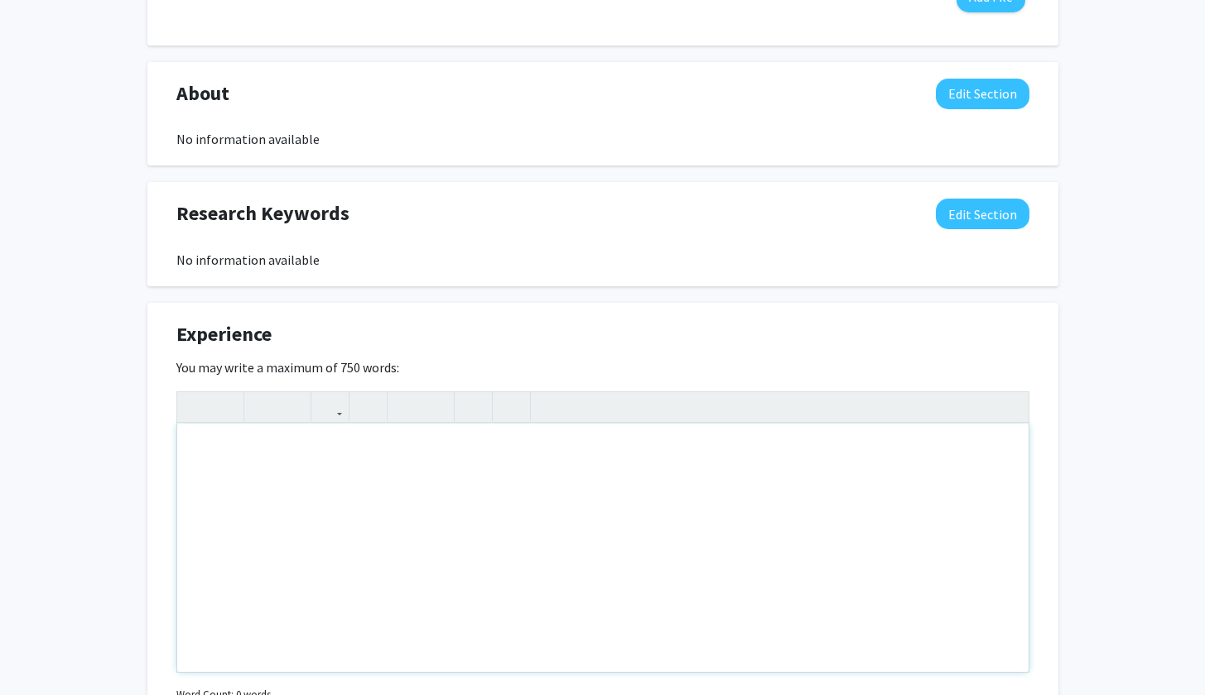
click at [298, 564] on div "Note to users with screen readers: Please deactivate our accessibility plugin f…" at bounding box center [602, 548] width 851 height 248
type textarea "I"
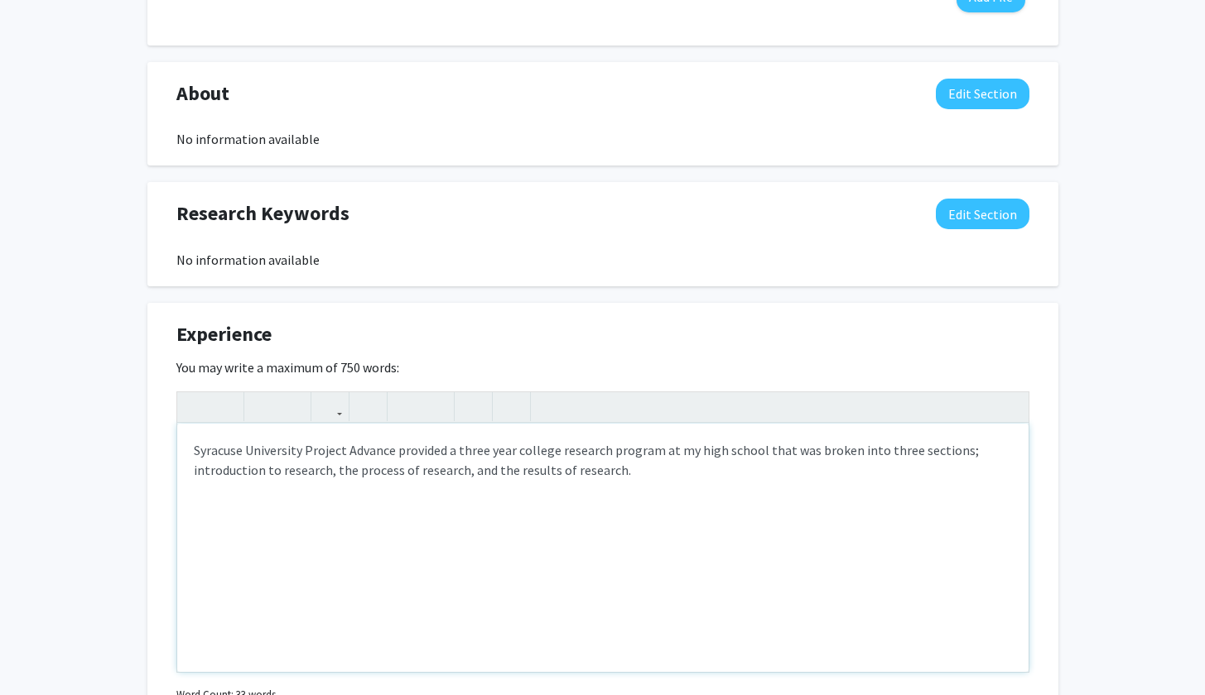
type textarea "Syracuse University Project Advance provided a three year college research prog…"
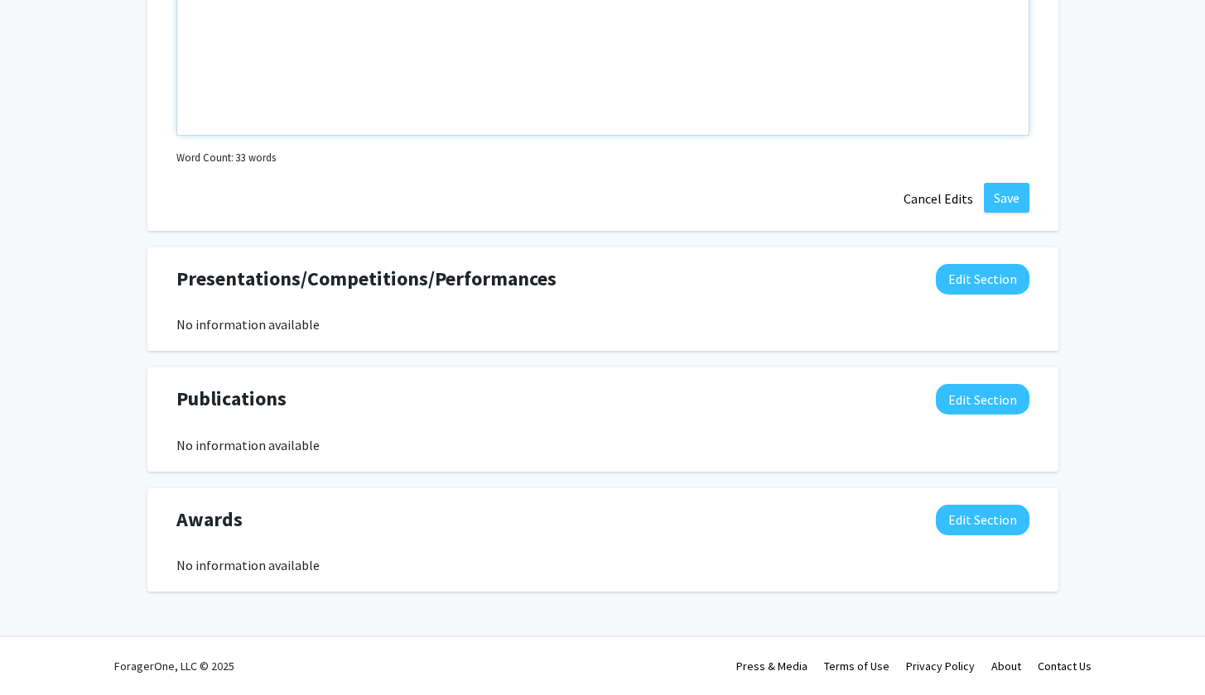
scroll to position [1248, 0]
